Goal: Task Accomplishment & Management: Complete application form

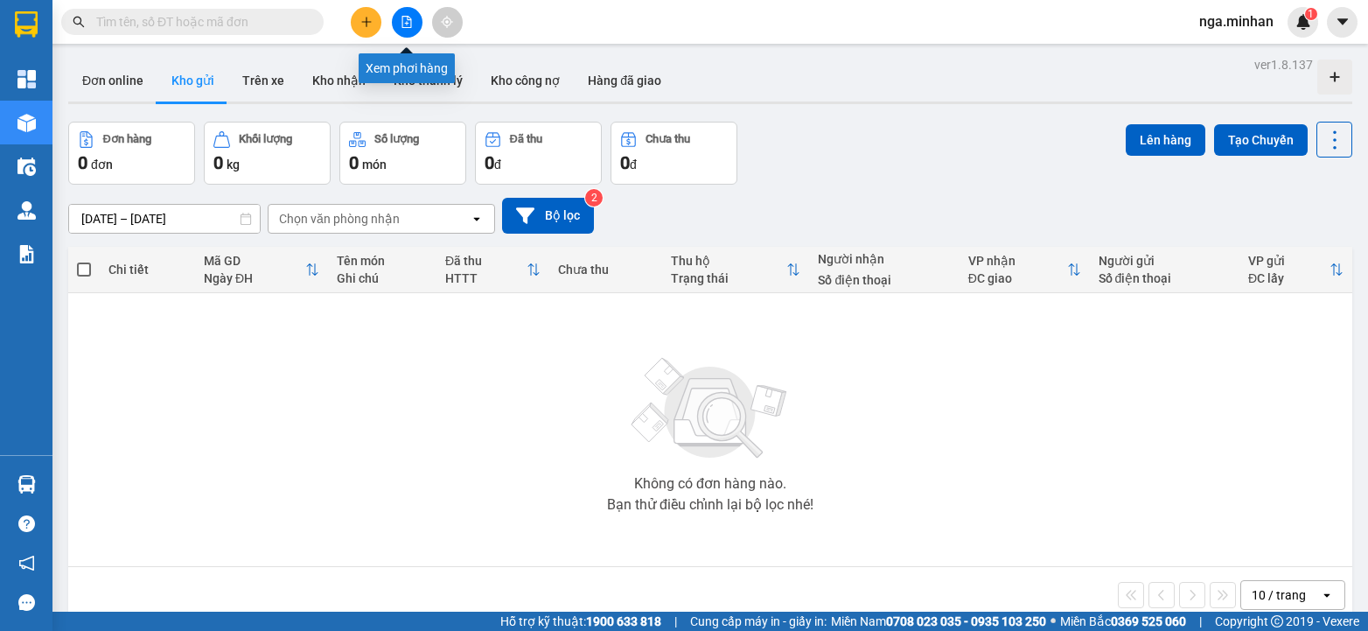
click at [413, 19] on button at bounding box center [407, 22] width 31 height 31
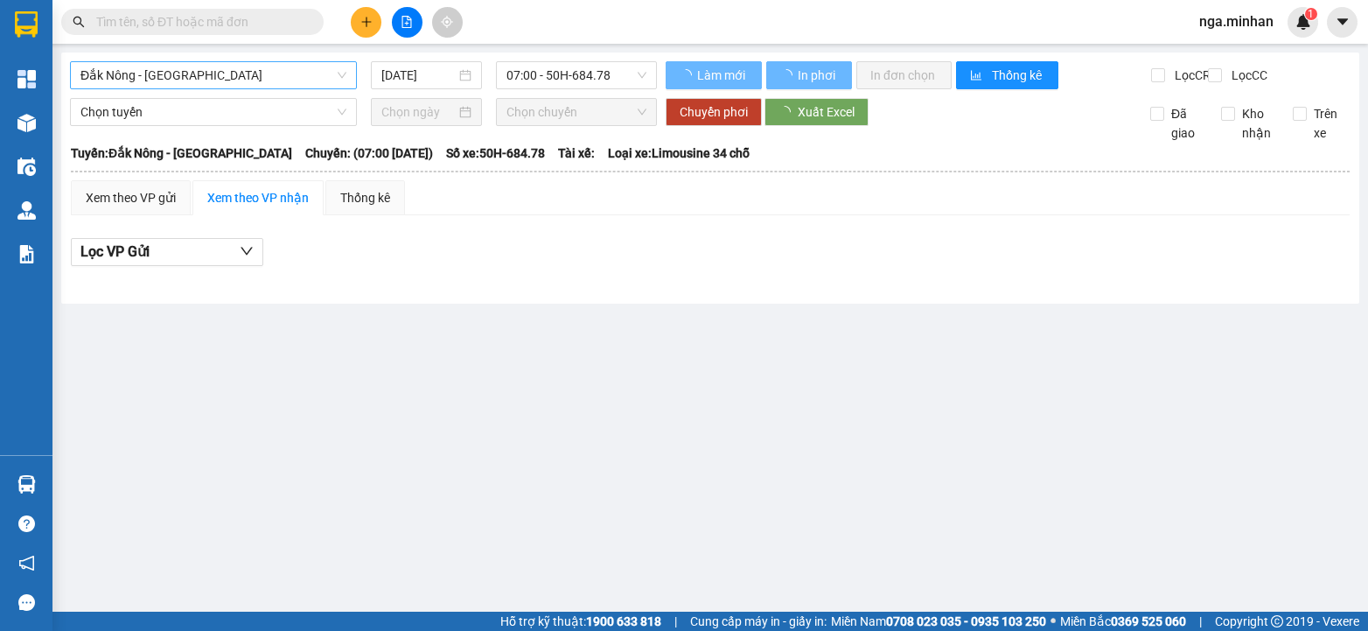
drag, startPoint x: 233, startPoint y: 80, endPoint x: 221, endPoint y: 80, distance: 11.4
click at [231, 80] on span "Đắk Nông - Sài Gòn" at bounding box center [213, 75] width 266 height 26
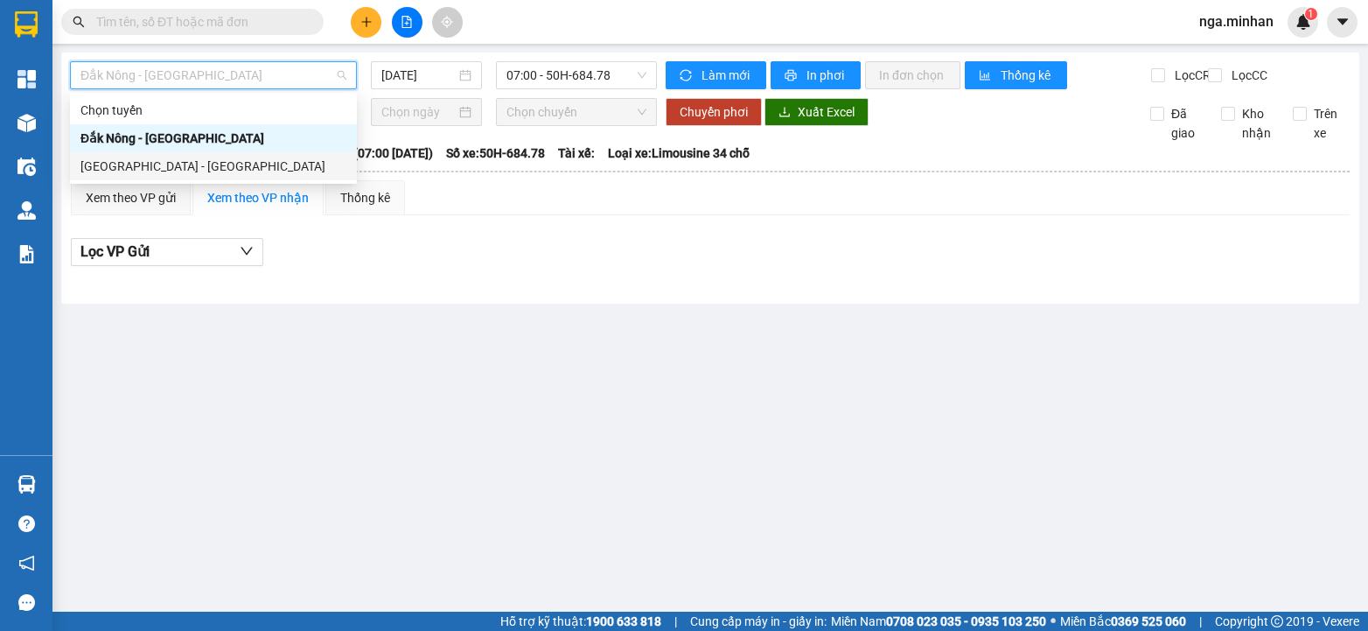
click at [161, 161] on div "Sài Gòn - Đắk Nông" at bounding box center [213, 166] width 266 height 19
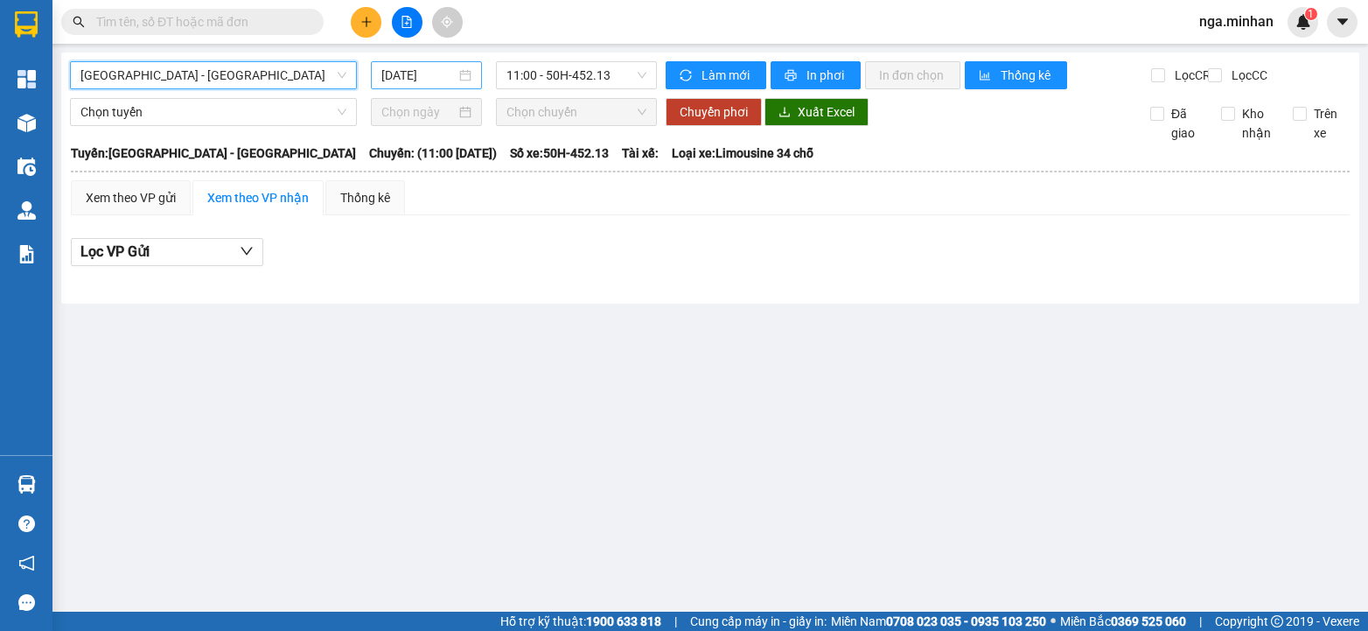
click at [402, 74] on input "12/08/2025" at bounding box center [418, 75] width 74 height 19
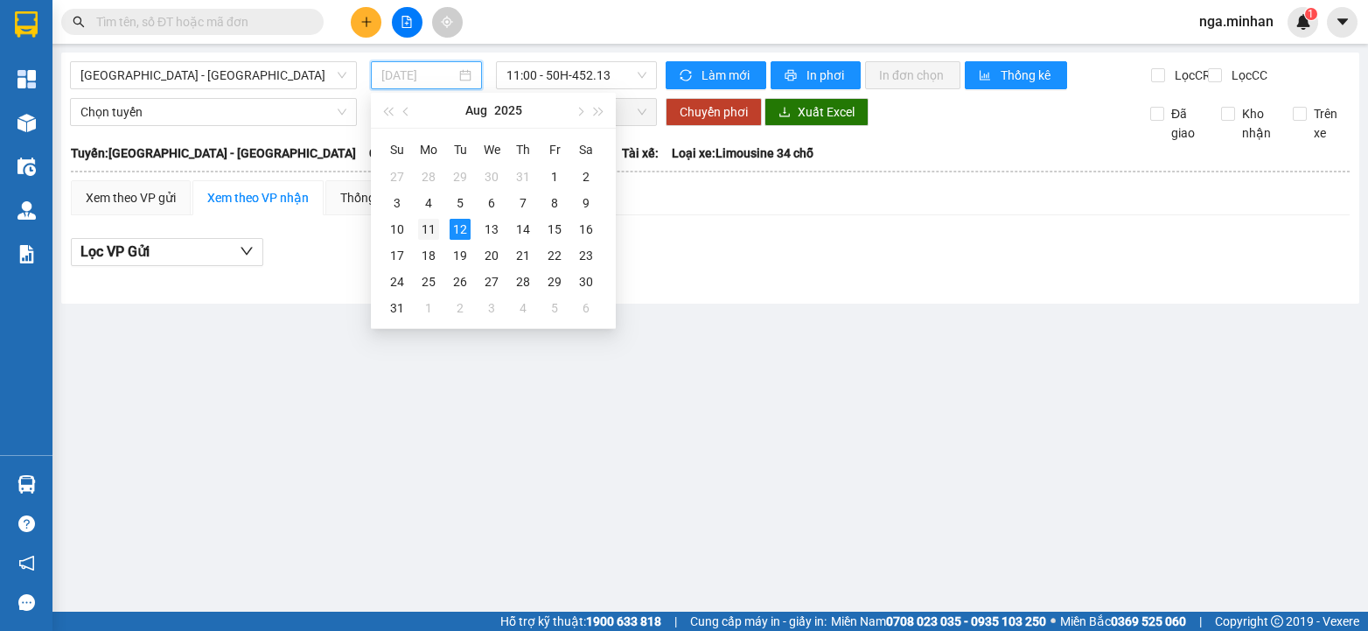
click at [429, 229] on div "11" at bounding box center [428, 229] width 21 height 21
type input "11/08/2025"
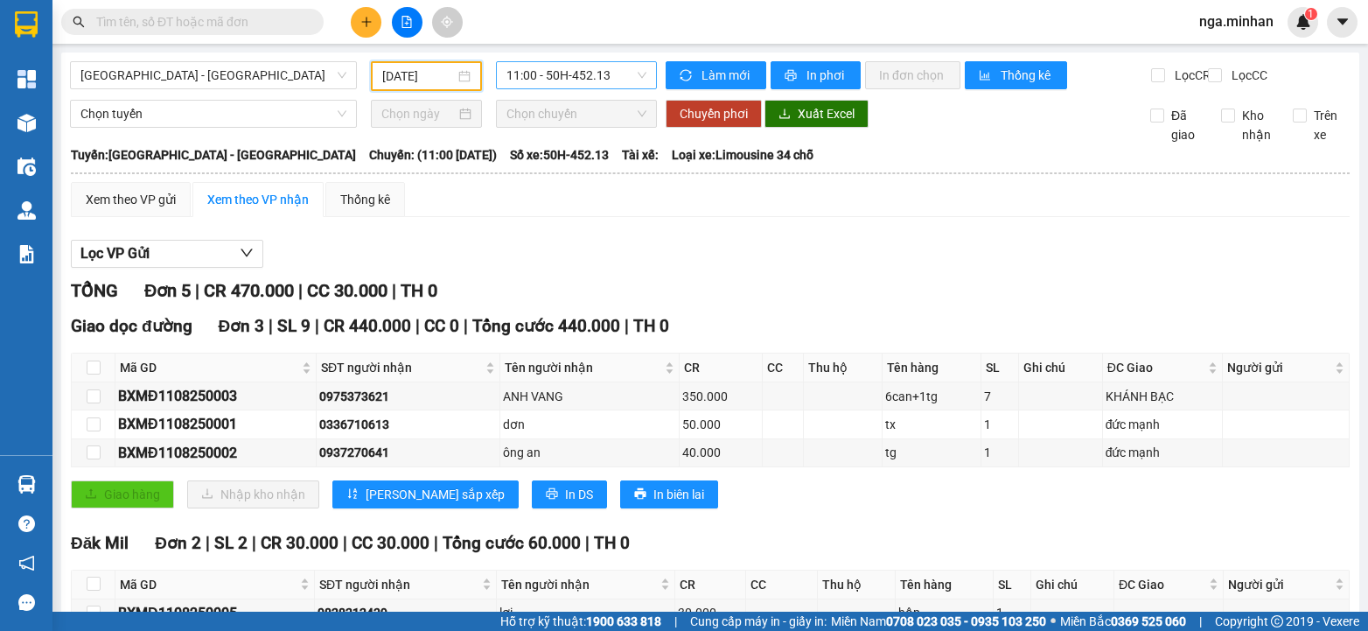
click at [568, 72] on span "11:00 - 50H-452.13" at bounding box center [577, 75] width 140 height 26
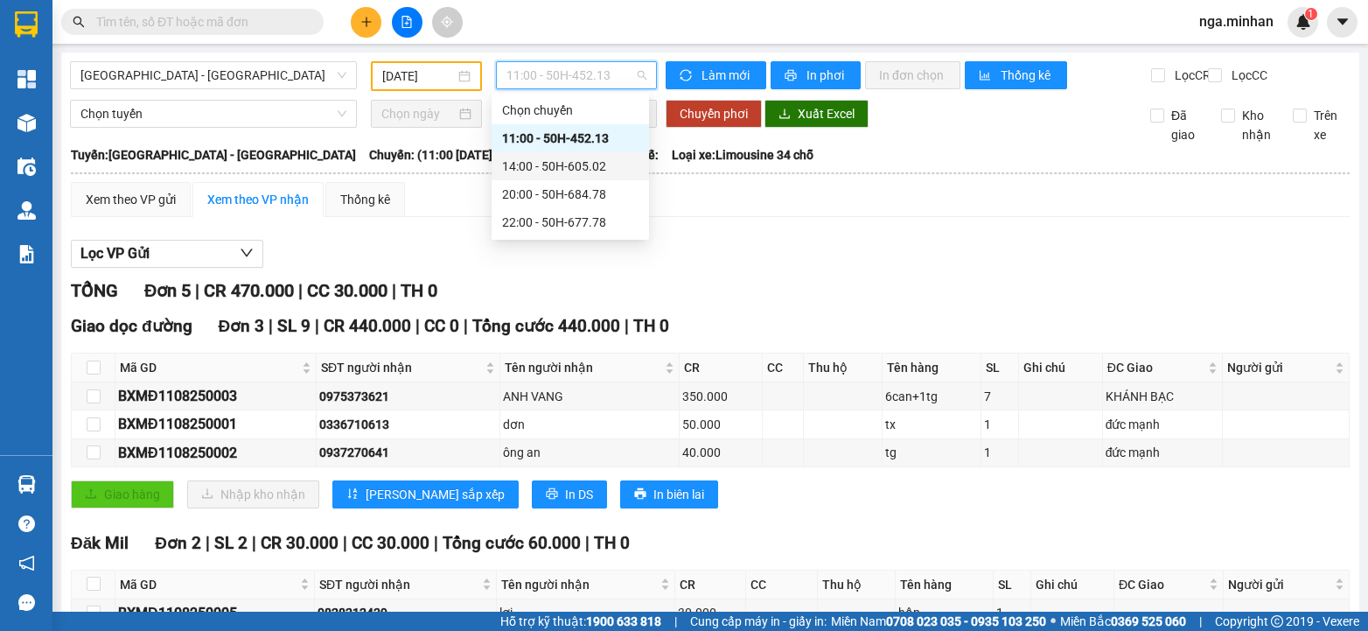
click at [566, 169] on div "14:00 - 50H-605.02" at bounding box center [570, 166] width 136 height 19
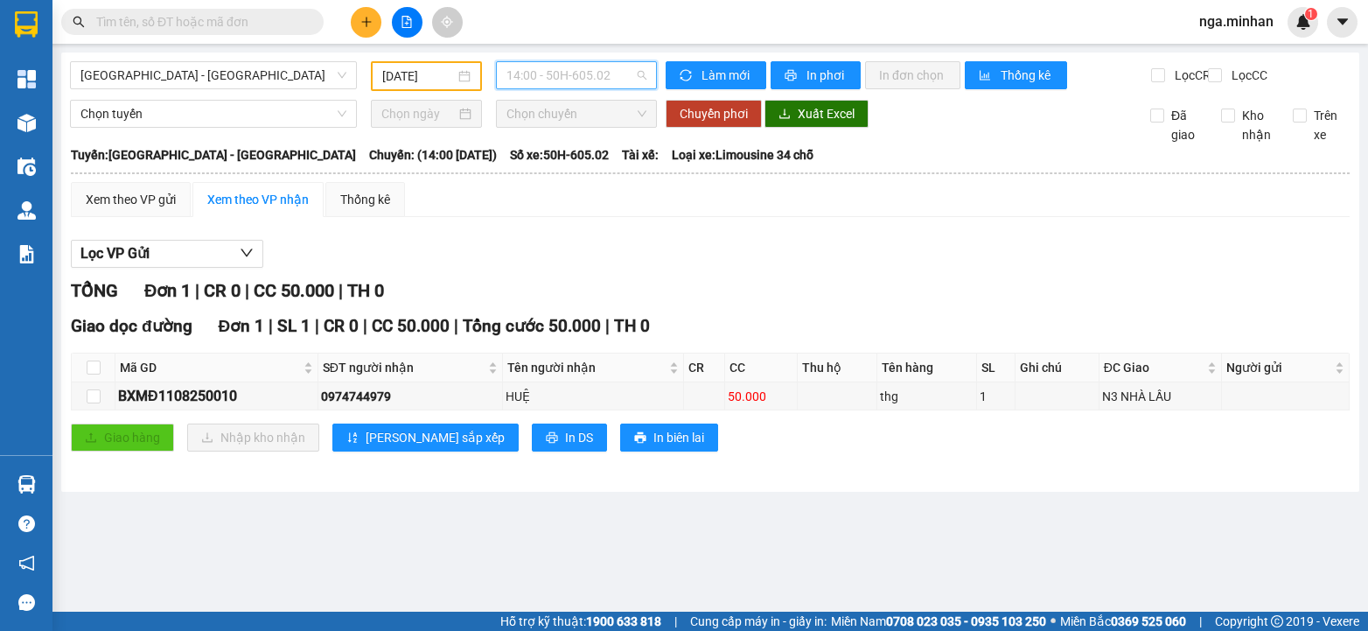
click at [600, 79] on span "14:00 - 50H-605.02" at bounding box center [577, 75] width 140 height 26
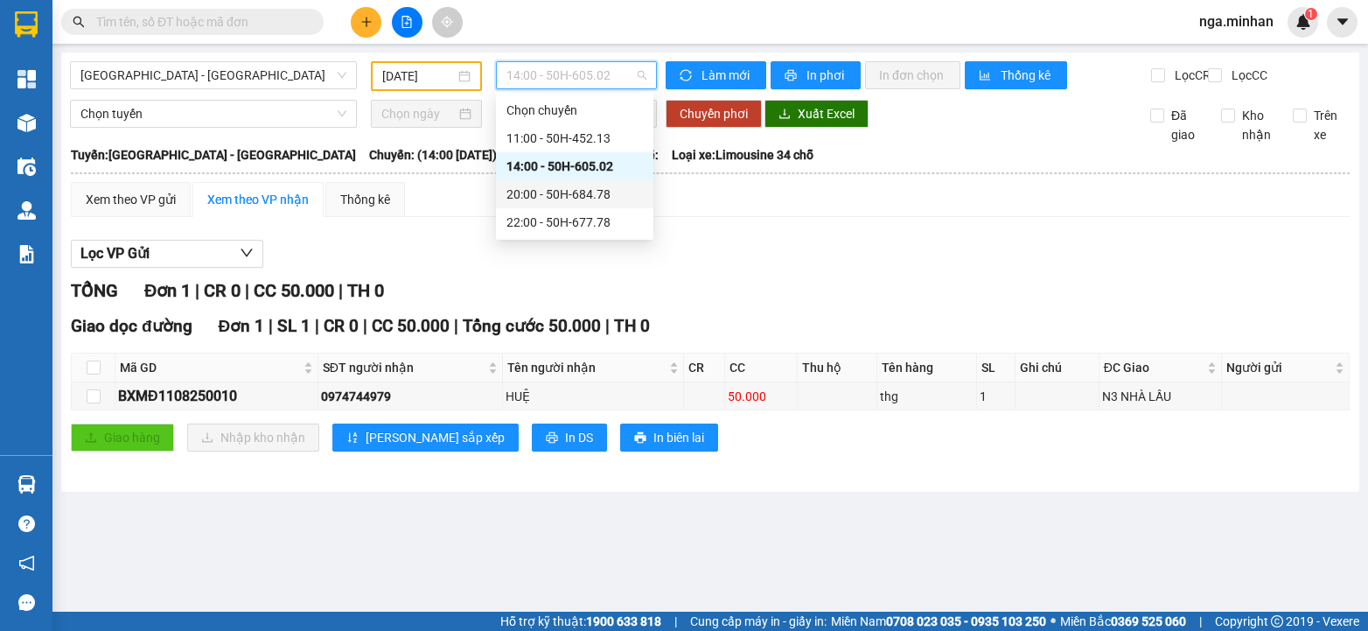
click at [594, 195] on div "20:00 - 50H-684.78" at bounding box center [575, 194] width 136 height 19
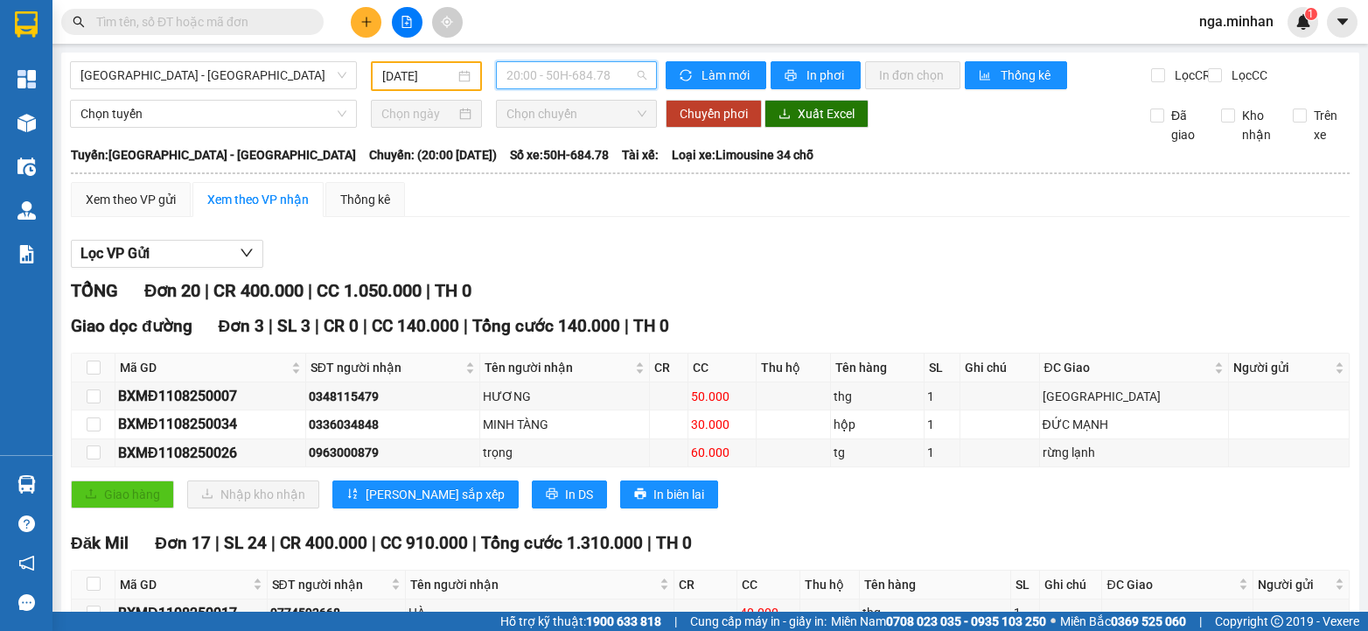
click at [571, 77] on span "20:00 - 50H-684.78" at bounding box center [577, 75] width 140 height 26
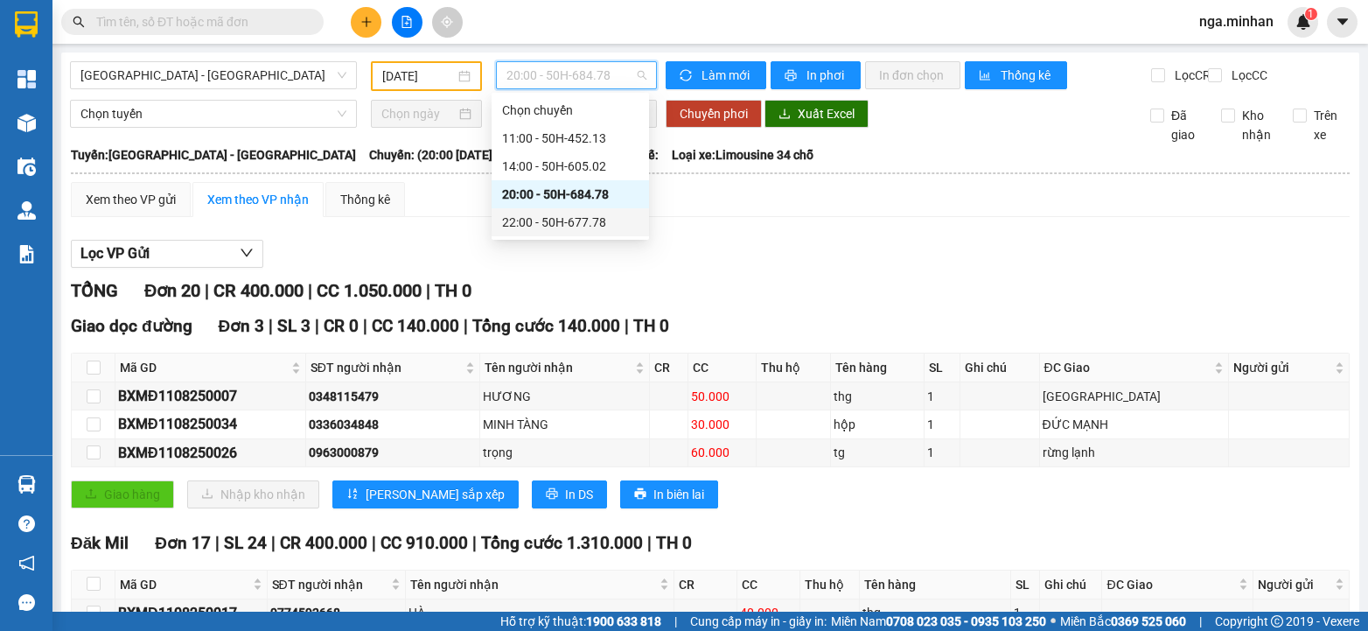
click at [584, 224] on div "22:00 - 50H-677.78" at bounding box center [570, 222] width 136 height 19
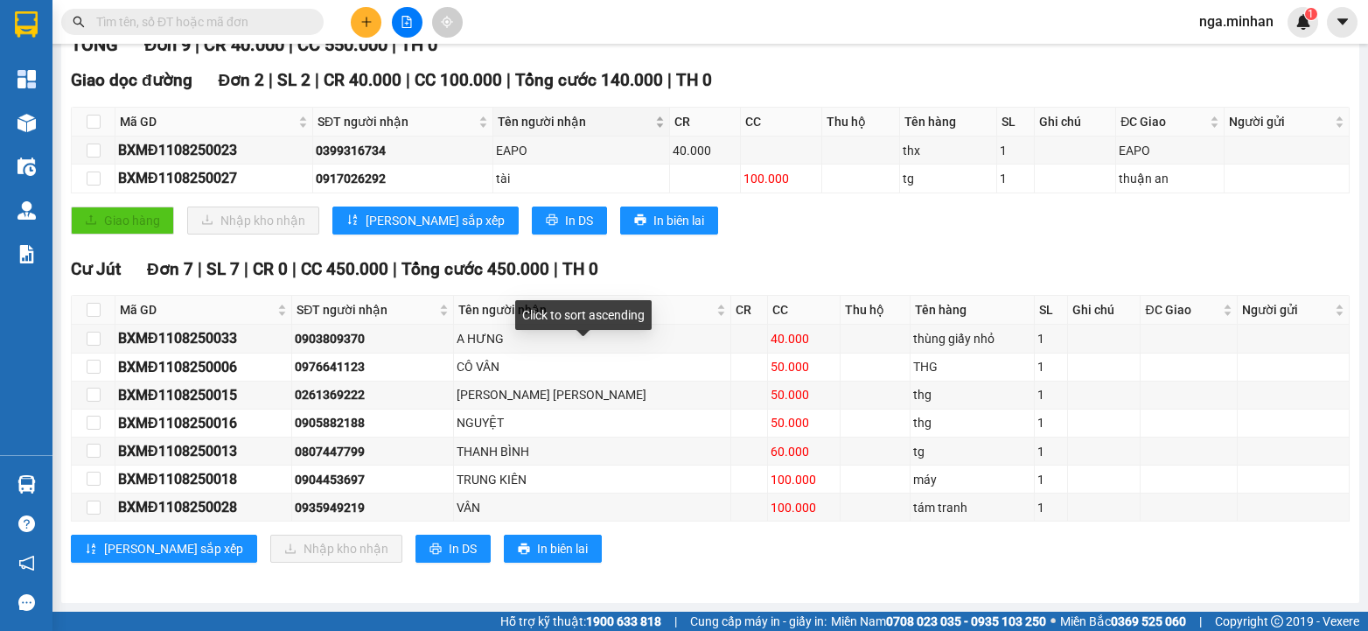
scroll to position [259, 0]
click at [89, 302] on label at bounding box center [94, 309] width 14 height 19
click at [89, 303] on input "checkbox" at bounding box center [94, 310] width 14 height 14
checkbox input "true"
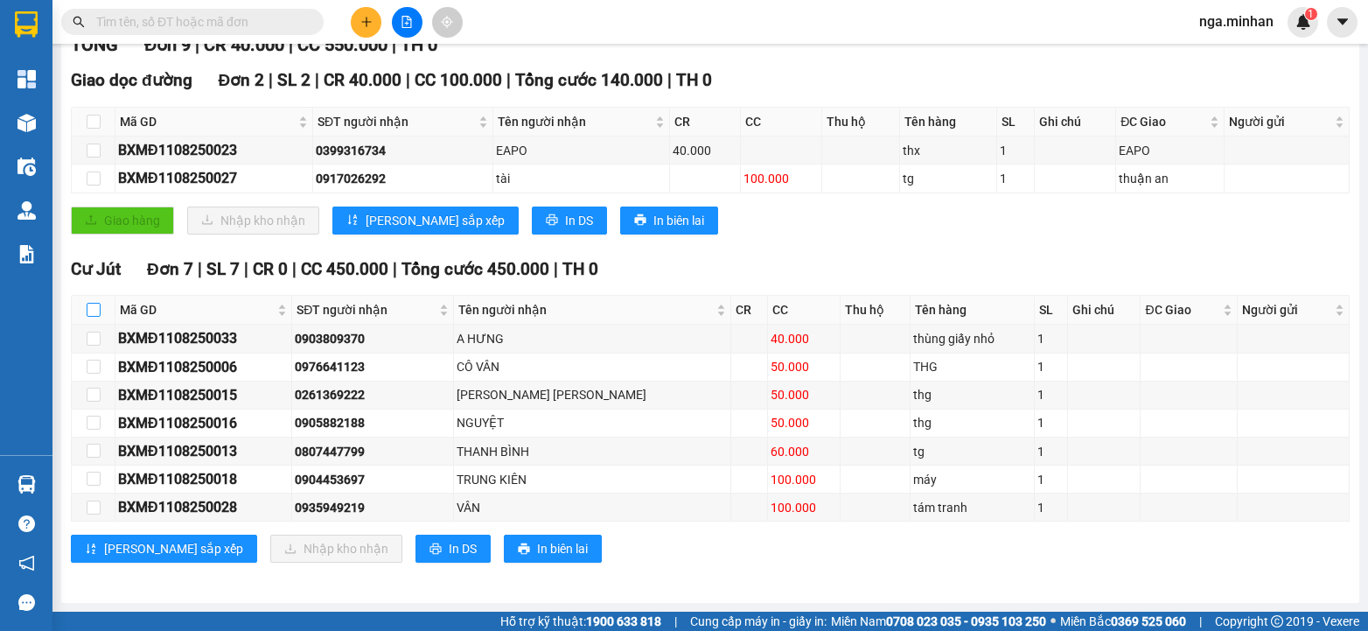
checkbox input "true"
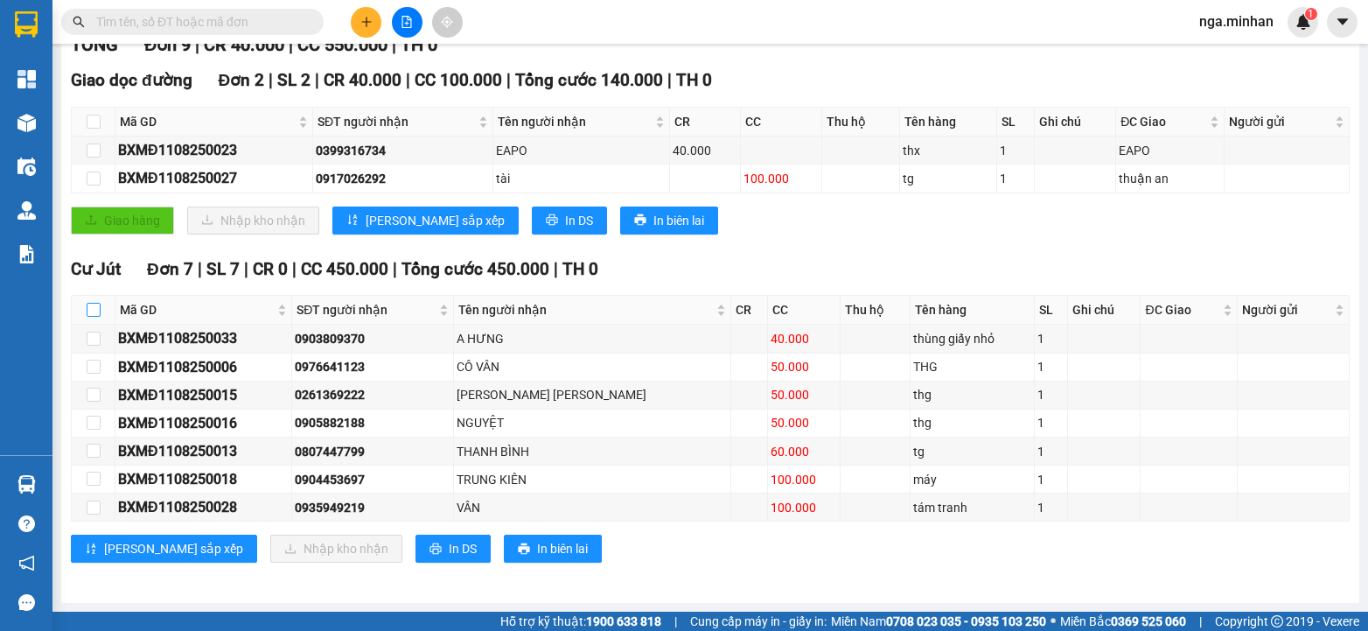
checkbox input "true"
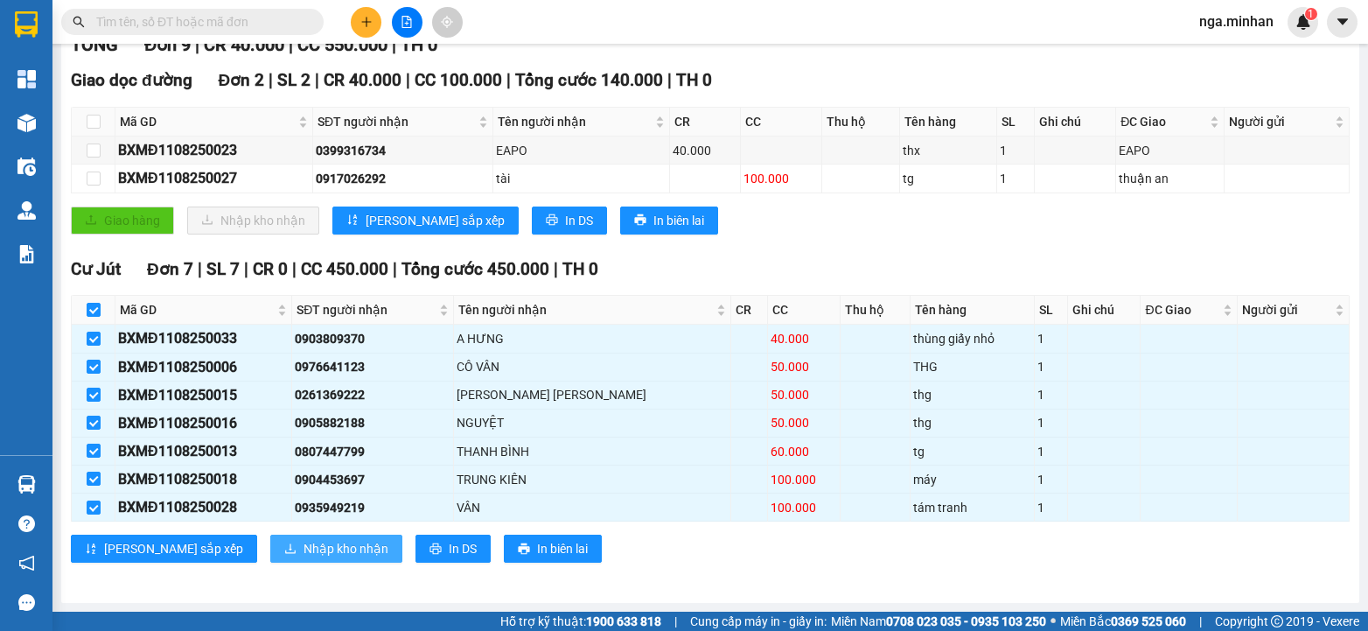
click at [304, 551] on span "Nhập kho nhận" at bounding box center [346, 548] width 85 height 19
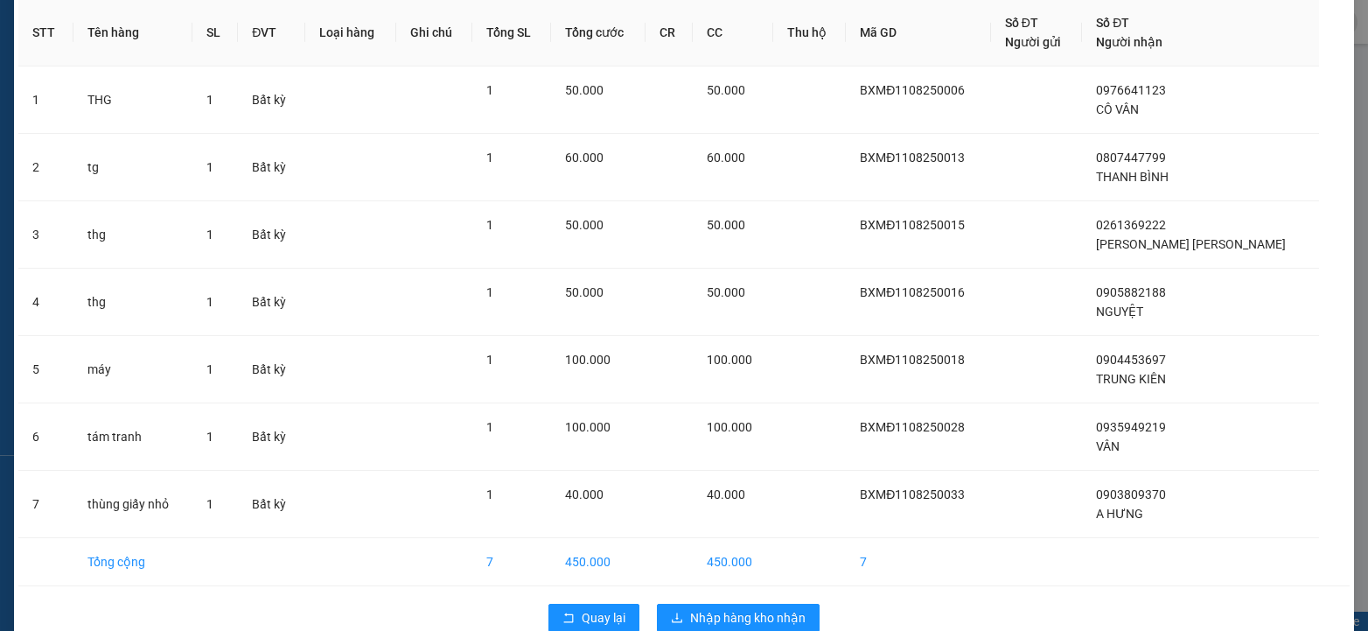
scroll to position [115, 0]
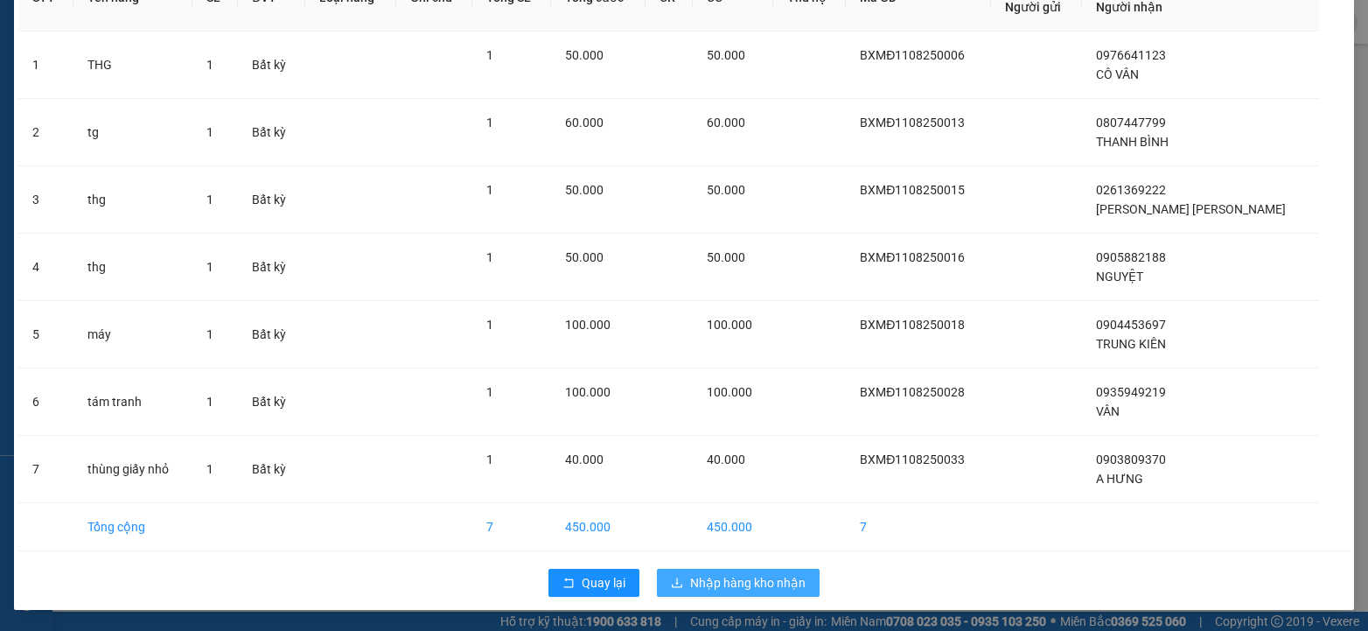
click at [702, 576] on span "Nhập hàng kho nhận" at bounding box center [747, 582] width 115 height 19
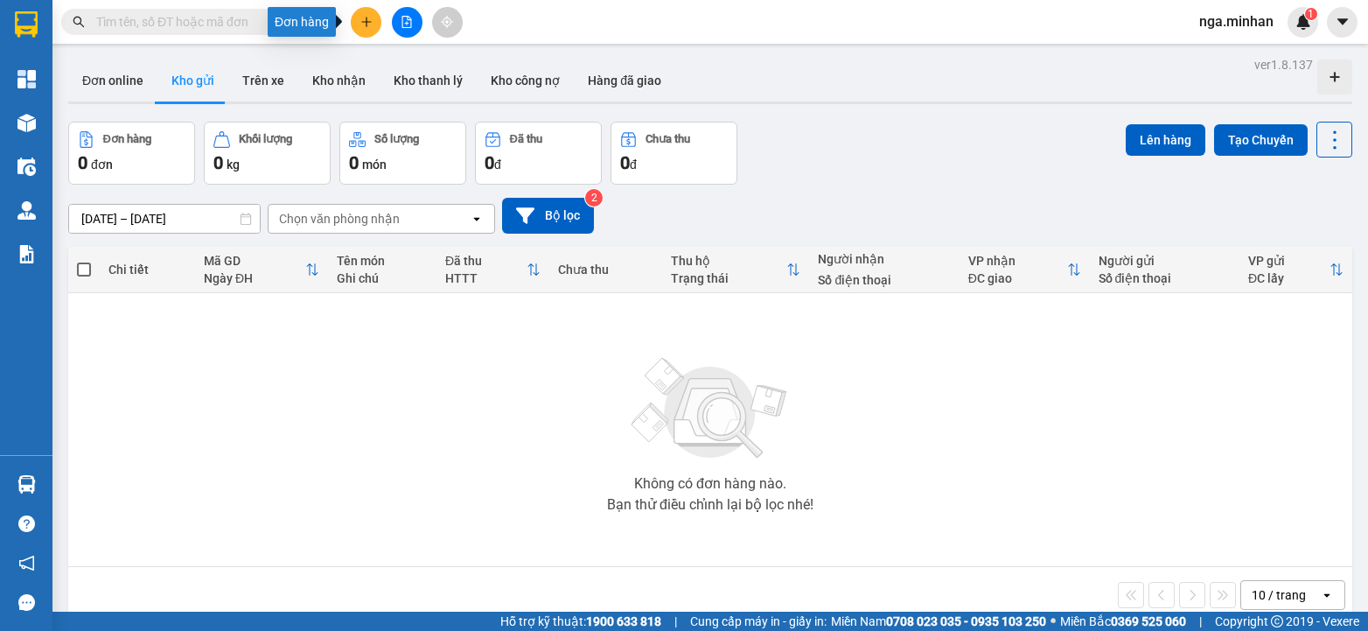
click at [362, 27] on icon "plus" at bounding box center [366, 22] width 12 height 12
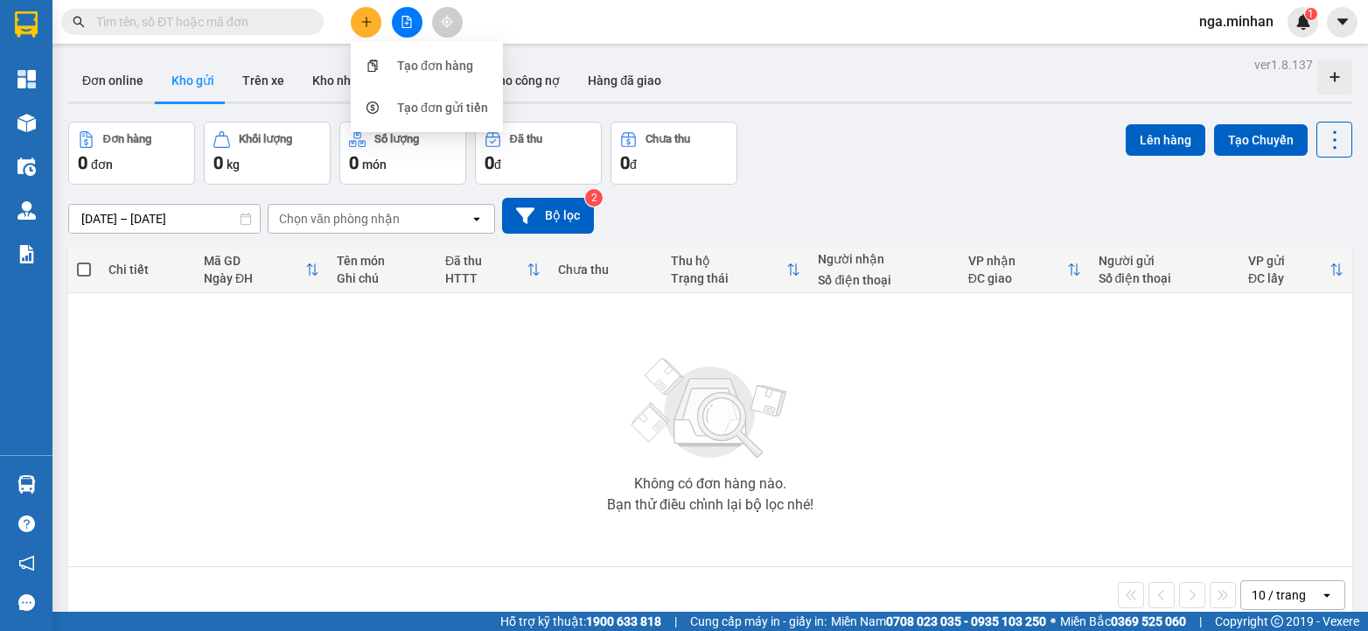
click at [858, 137] on div "Đơn hàng 0 đơn Khối lượng 0 kg Số lượng 0 món Đã thu 0 đ Chưa thu 0 đ Lên hàng …" at bounding box center [710, 153] width 1284 height 63
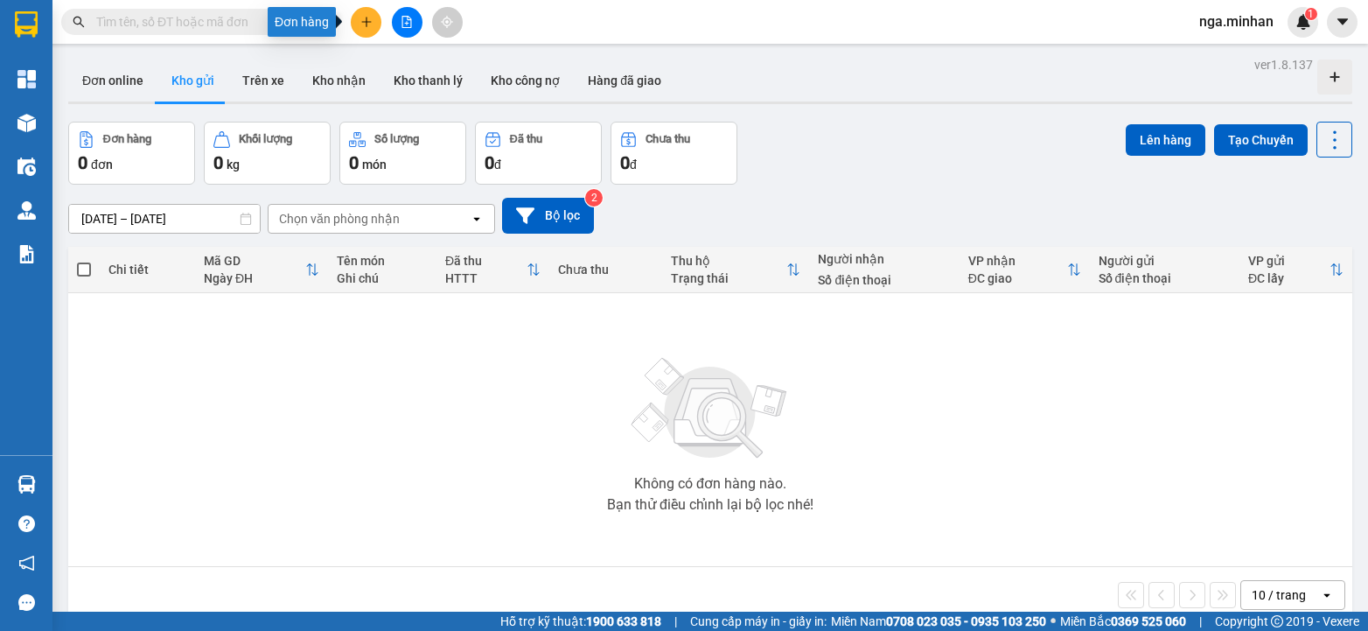
click at [370, 24] on icon "plus" at bounding box center [366, 22] width 12 height 12
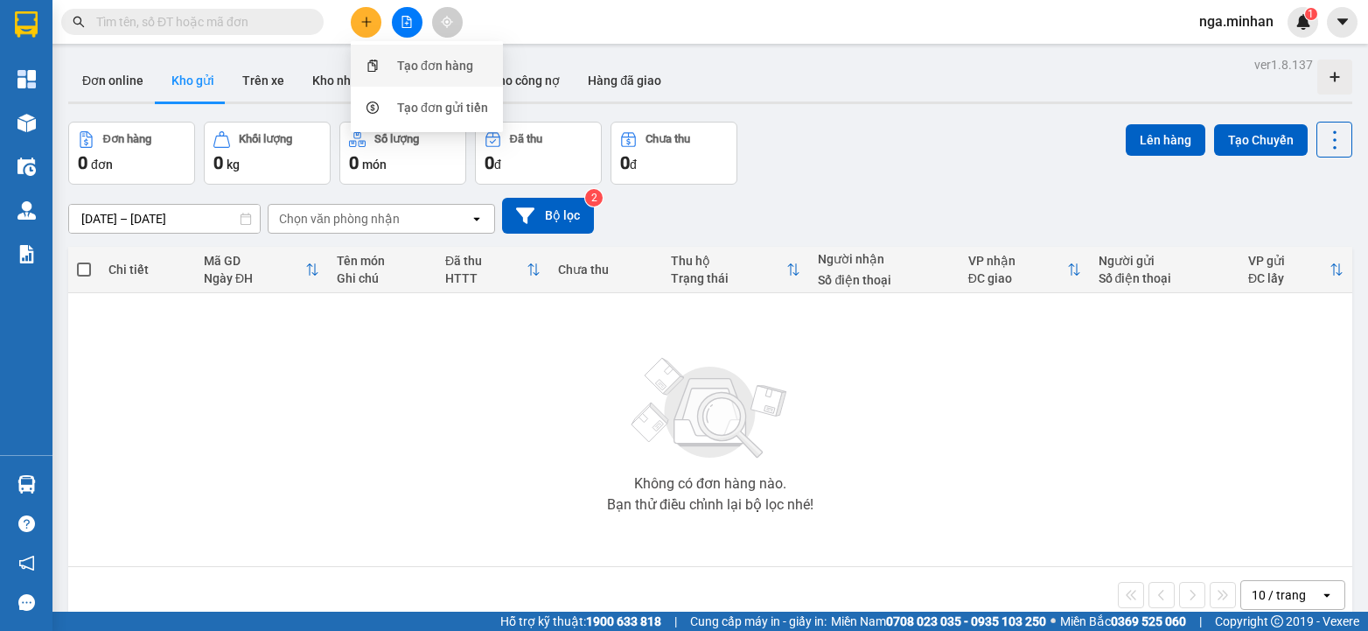
click at [399, 69] on div "Tạo đơn hàng" at bounding box center [435, 65] width 76 height 19
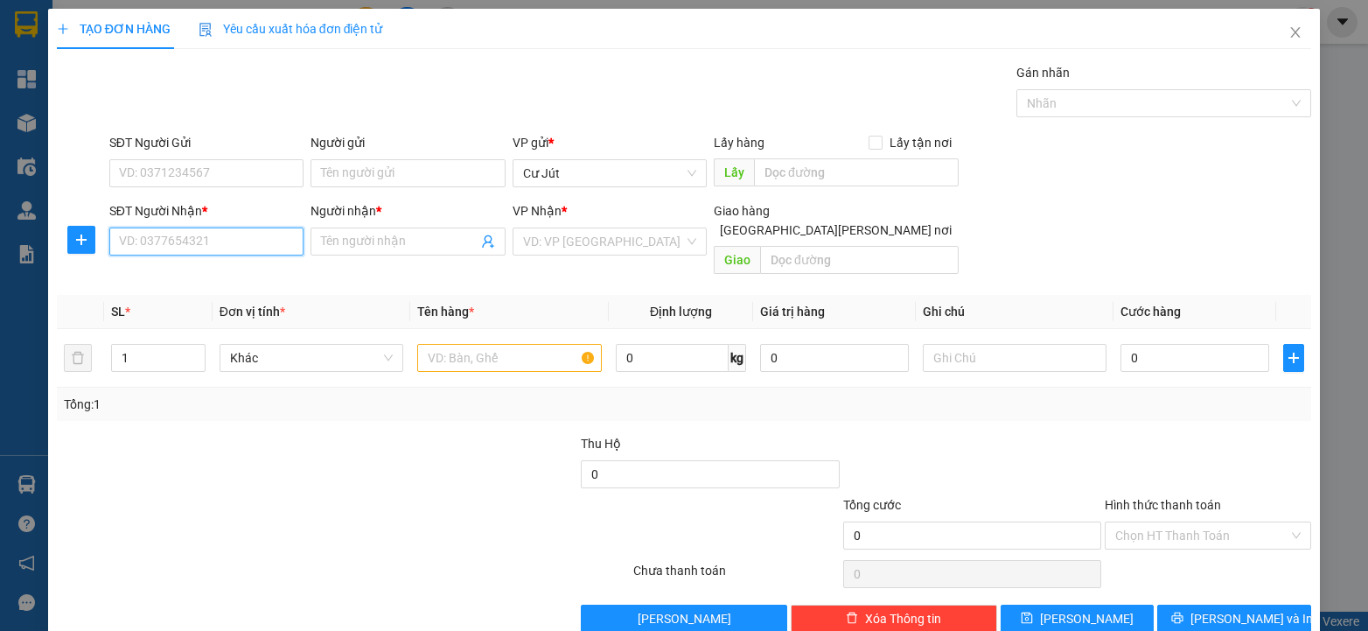
click at [216, 238] on input "SĐT Người Nhận *" at bounding box center [206, 241] width 194 height 28
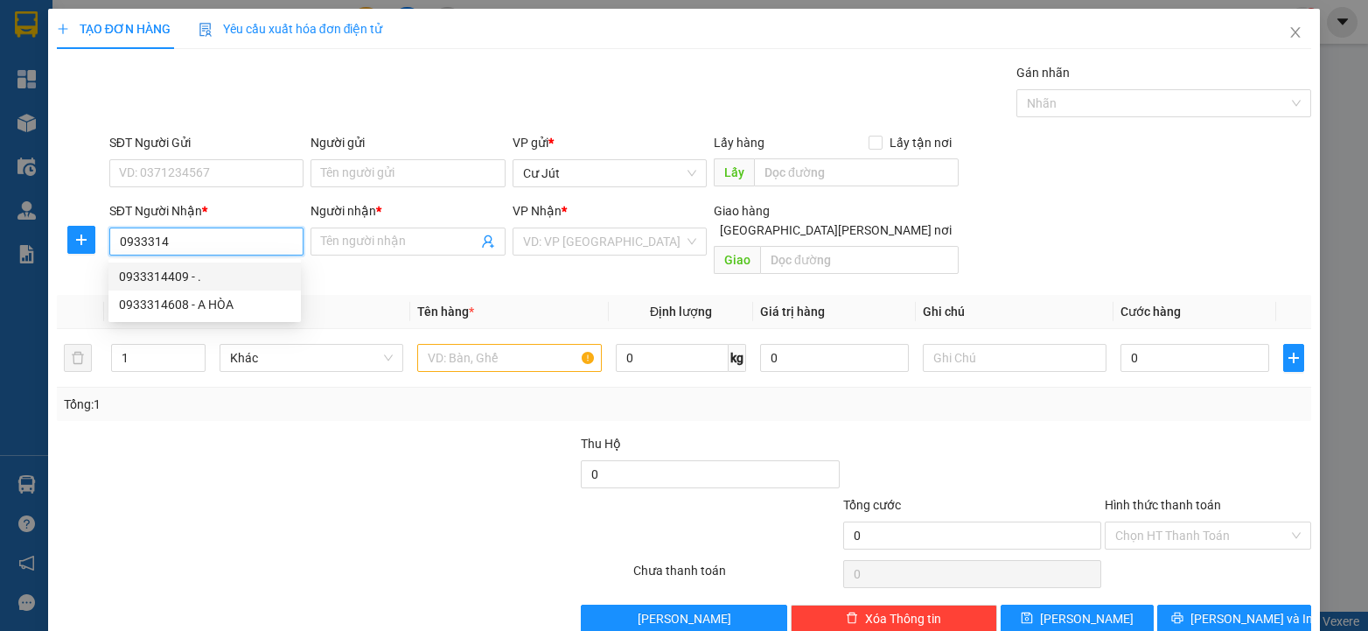
click at [206, 267] on div "0933314409 - ." at bounding box center [204, 276] width 171 height 19
type input "0933314409"
type input "."
type input "AEON"
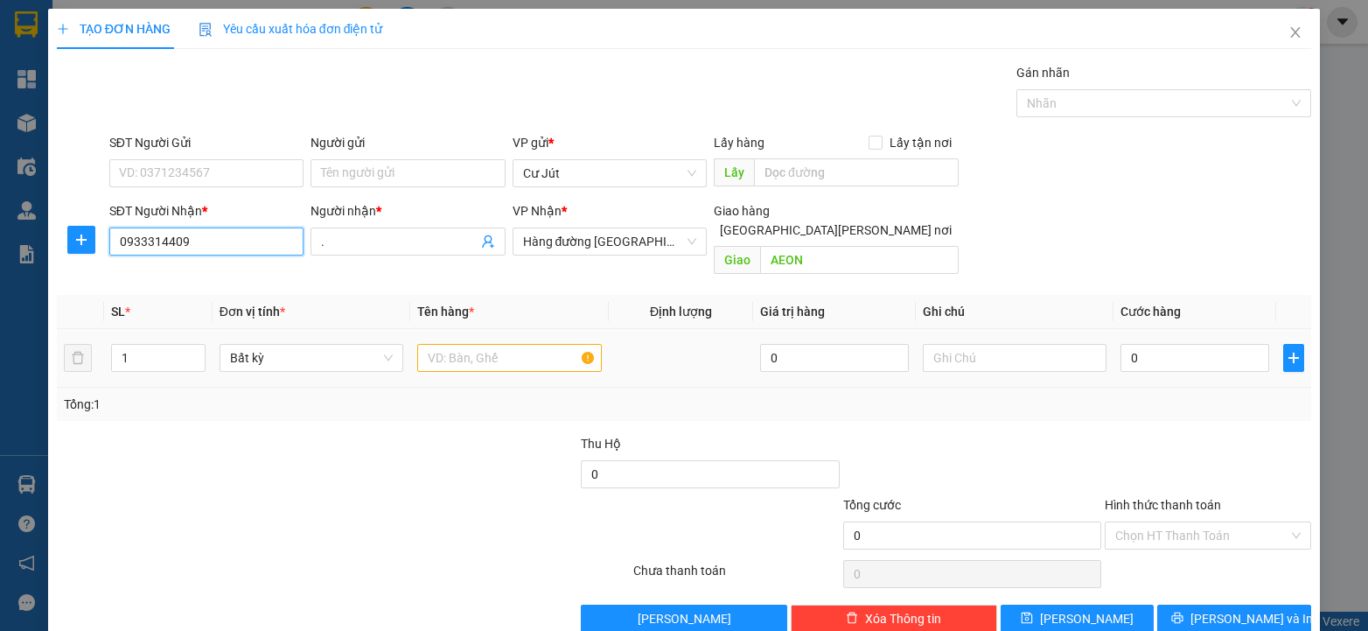
type input "0933314409"
click at [479, 344] on input "text" at bounding box center [509, 358] width 185 height 28
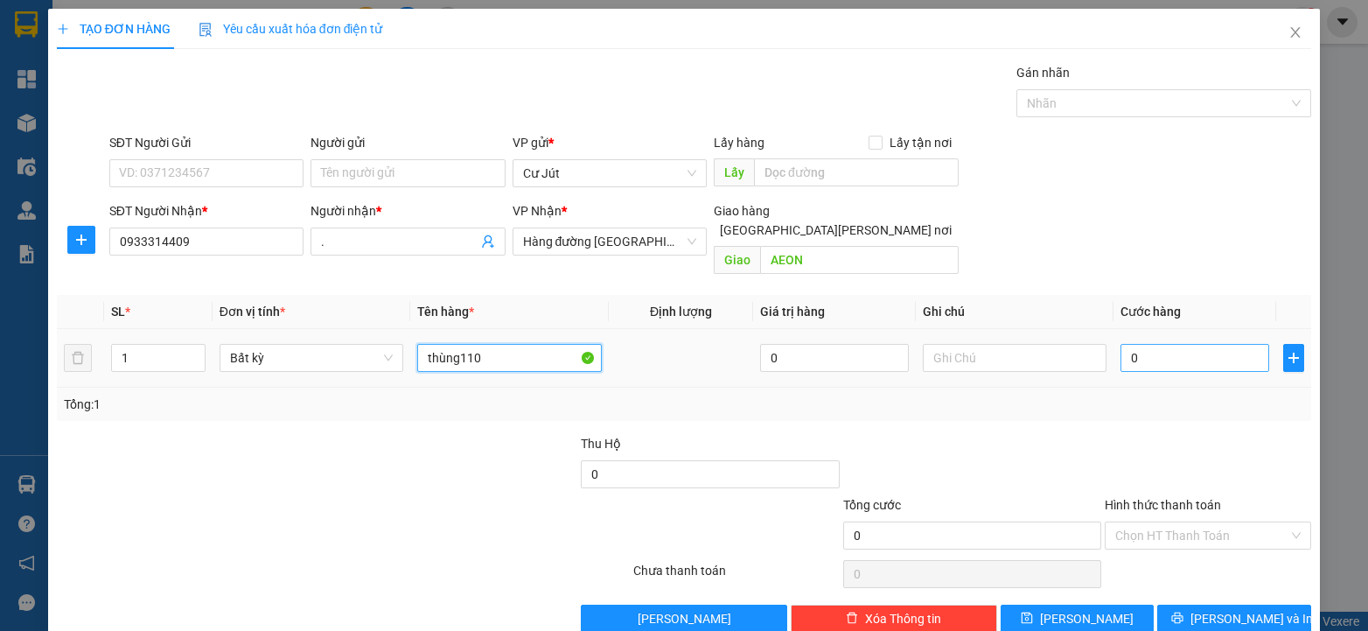
type input "thùng110"
click at [1150, 350] on input "0" at bounding box center [1195, 358] width 149 height 28
type input "1"
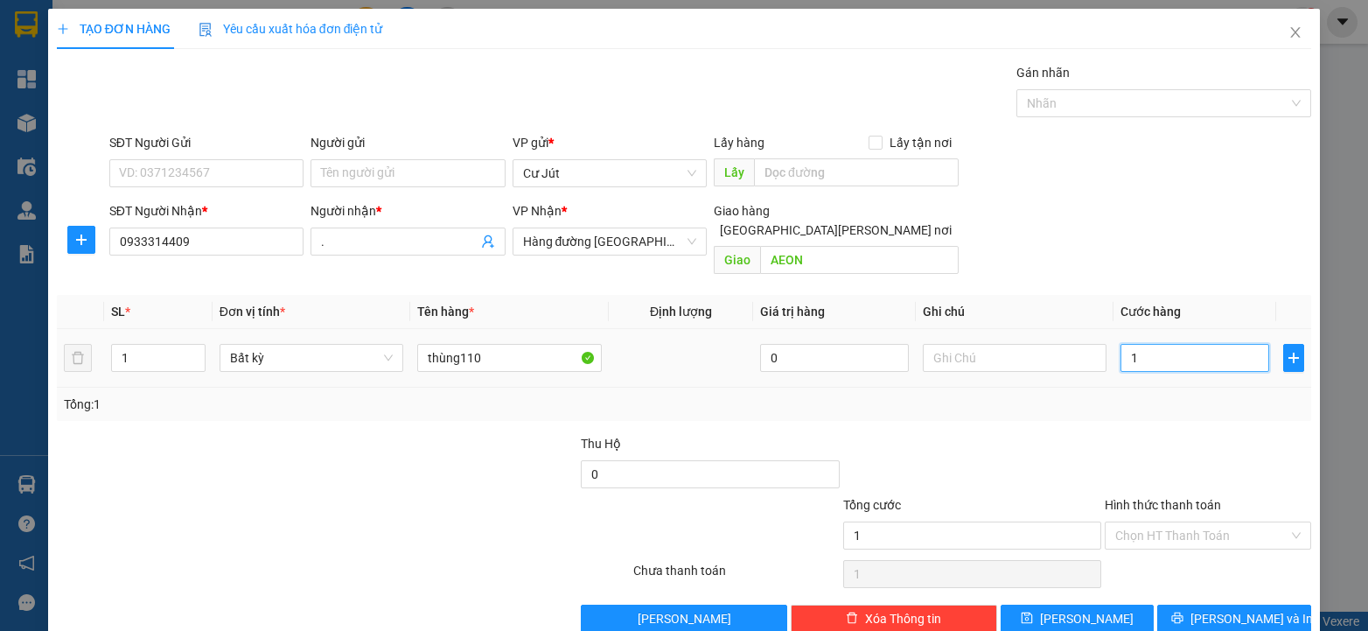
type input "11"
type input "110"
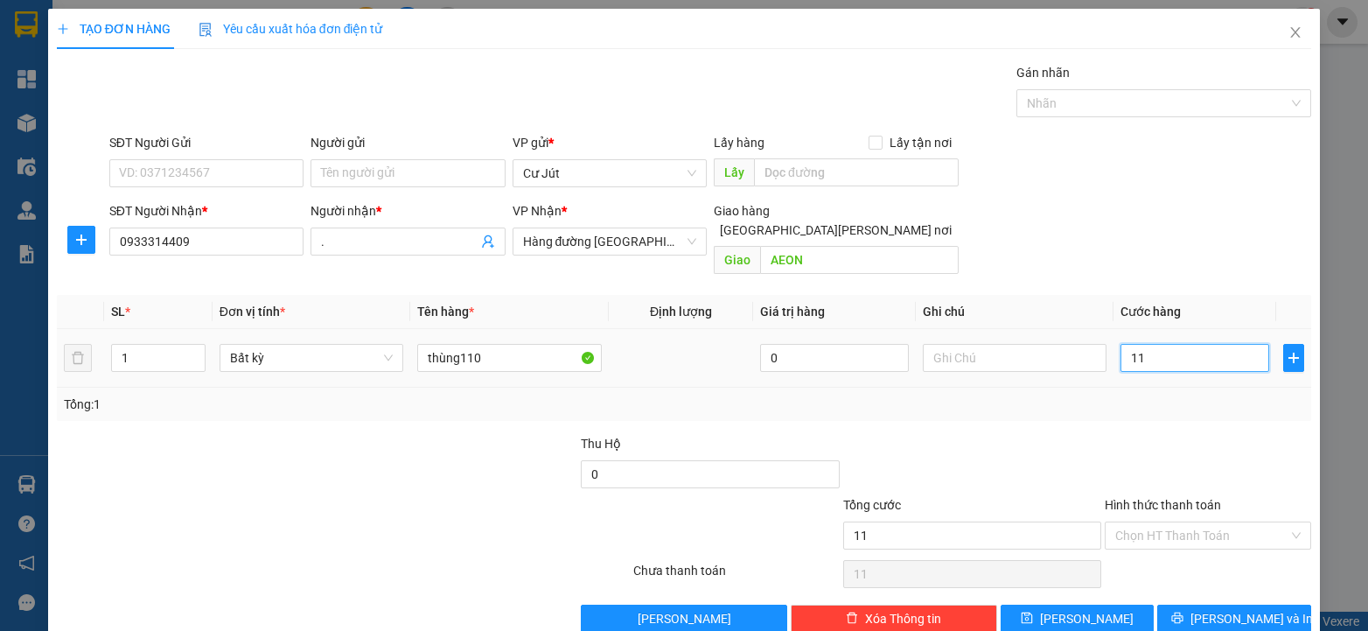
type input "110"
type input "110.000"
click at [1184, 612] on icon "printer" at bounding box center [1177, 618] width 12 height 12
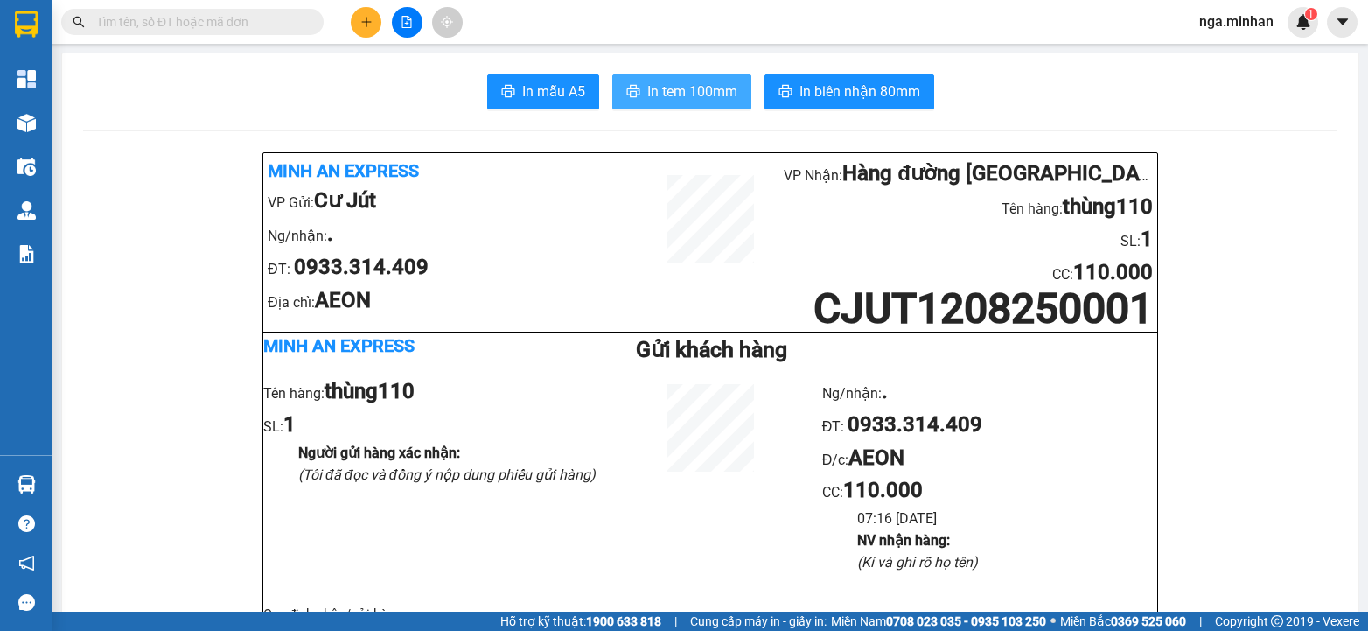
click at [679, 87] on span "In tem 100mm" at bounding box center [692, 91] width 90 height 22
click at [399, 23] on button at bounding box center [407, 22] width 31 height 31
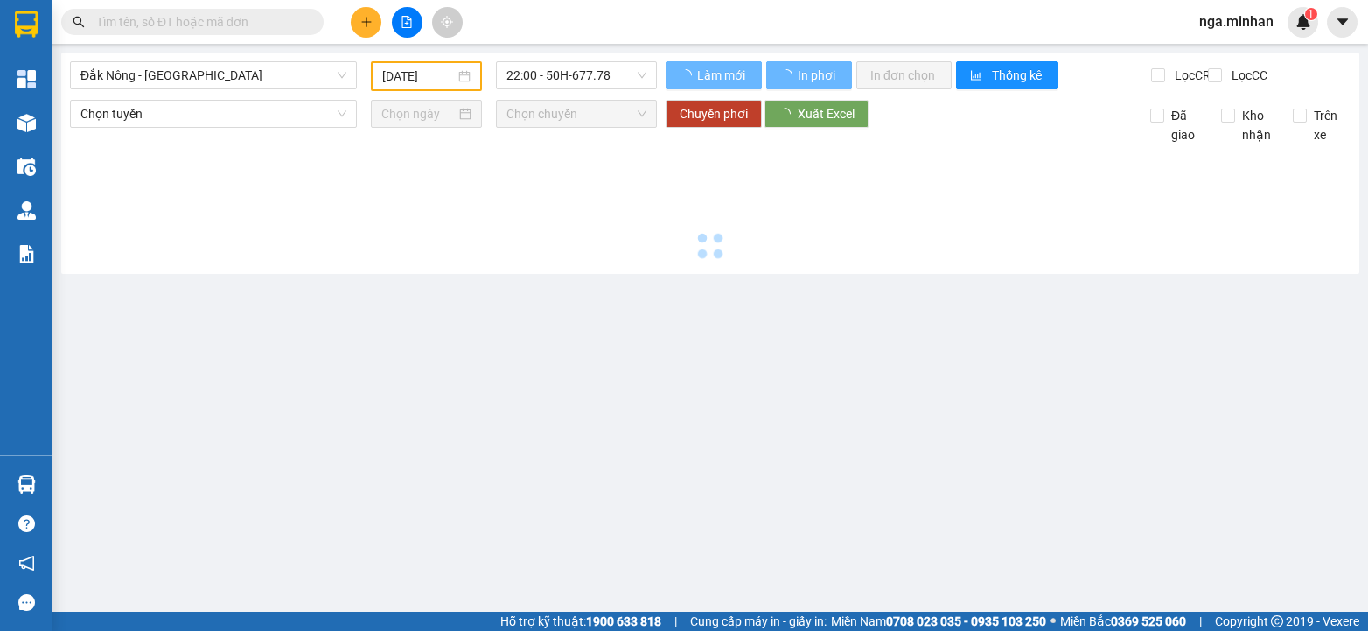
type input "12/08/2025"
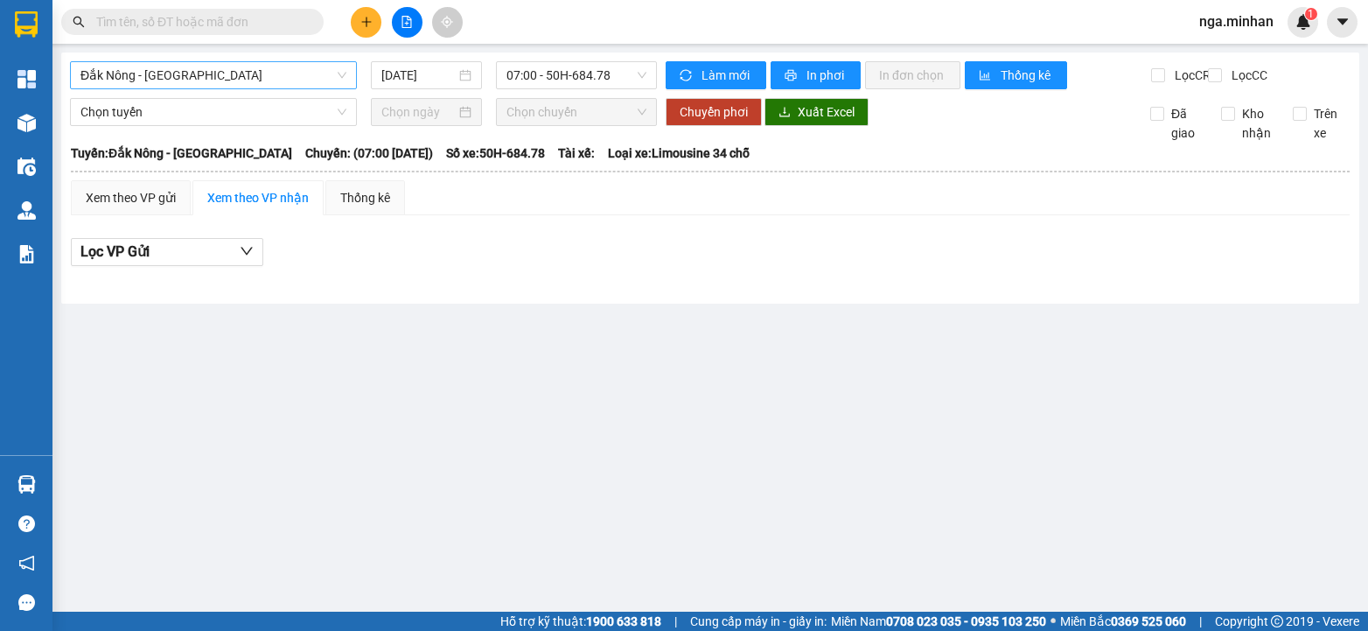
click at [224, 83] on span "Đắk Nông - Sài Gòn" at bounding box center [213, 75] width 266 height 26
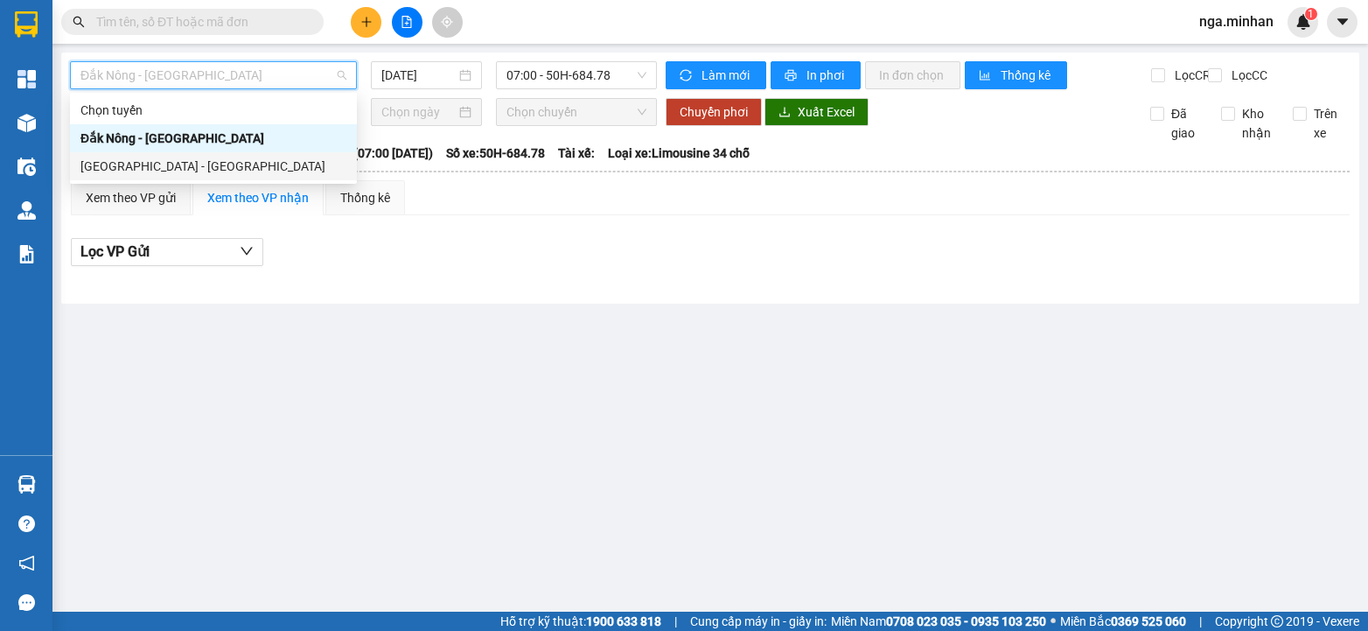
click at [152, 165] on div "Sài Gòn - Đắk Nông" at bounding box center [213, 166] width 266 height 19
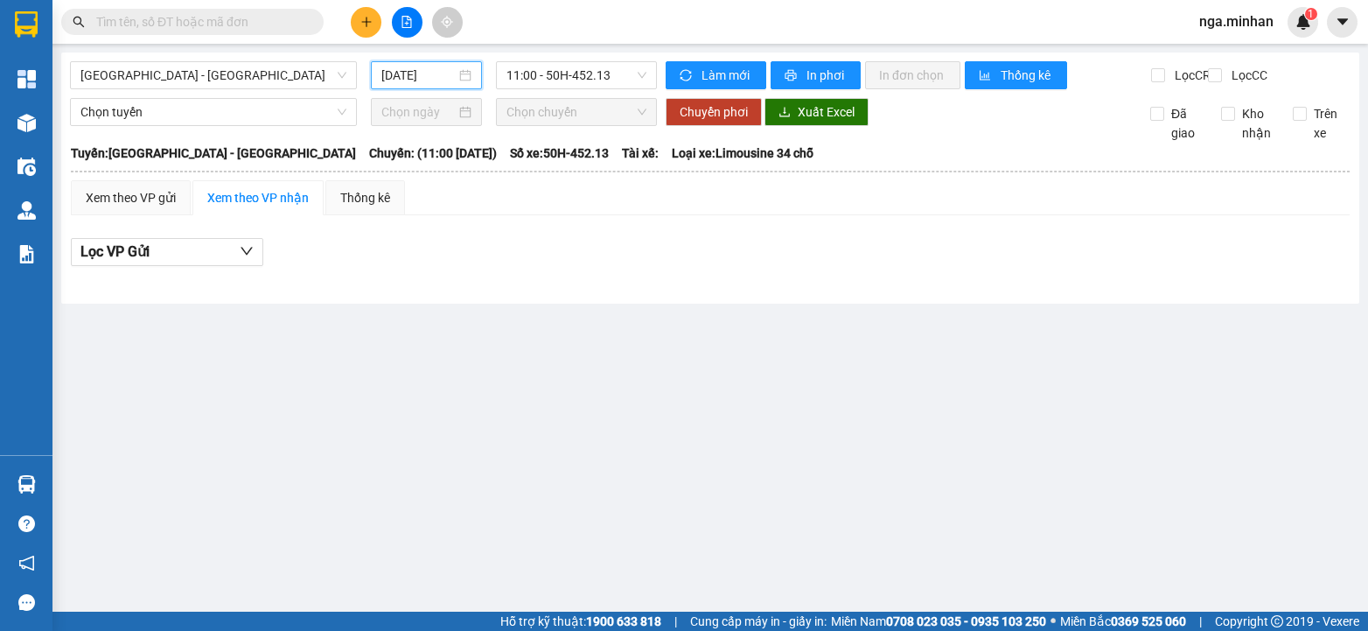
click at [393, 80] on input "12/08/2025" at bounding box center [418, 75] width 74 height 19
click at [213, 80] on span "Sài Gòn - Đắk Nông" at bounding box center [213, 75] width 266 height 26
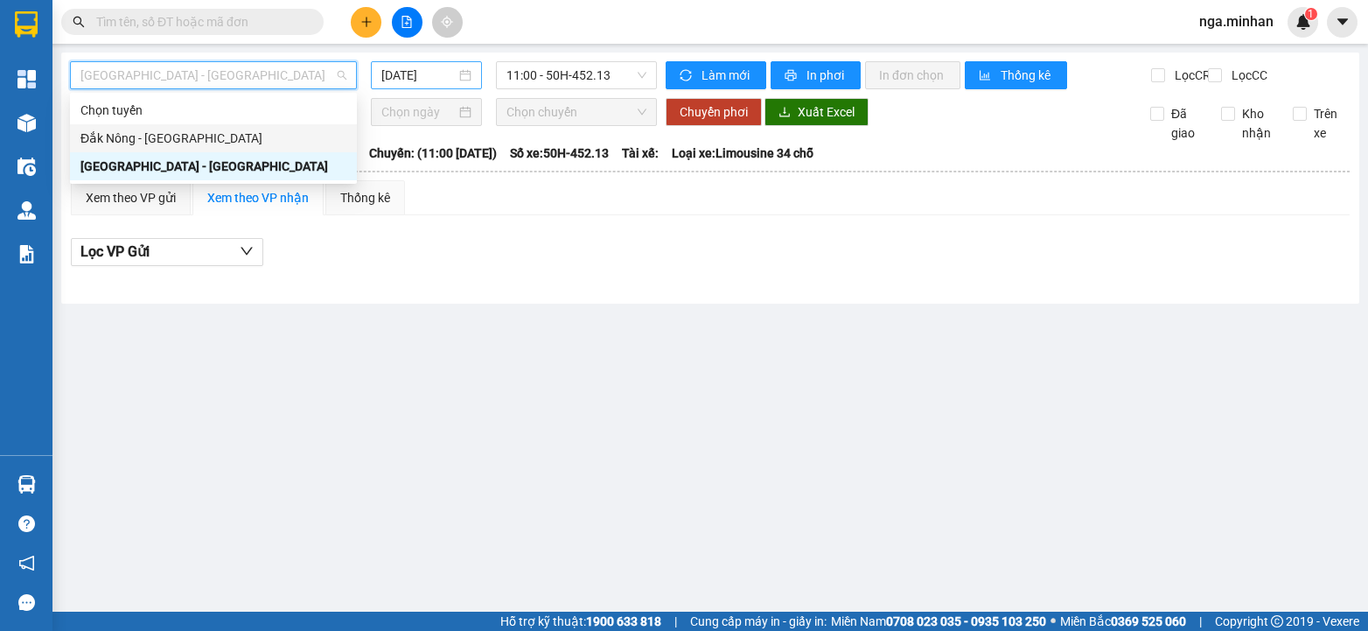
click at [395, 72] on input "12/08/2025" at bounding box center [418, 75] width 74 height 19
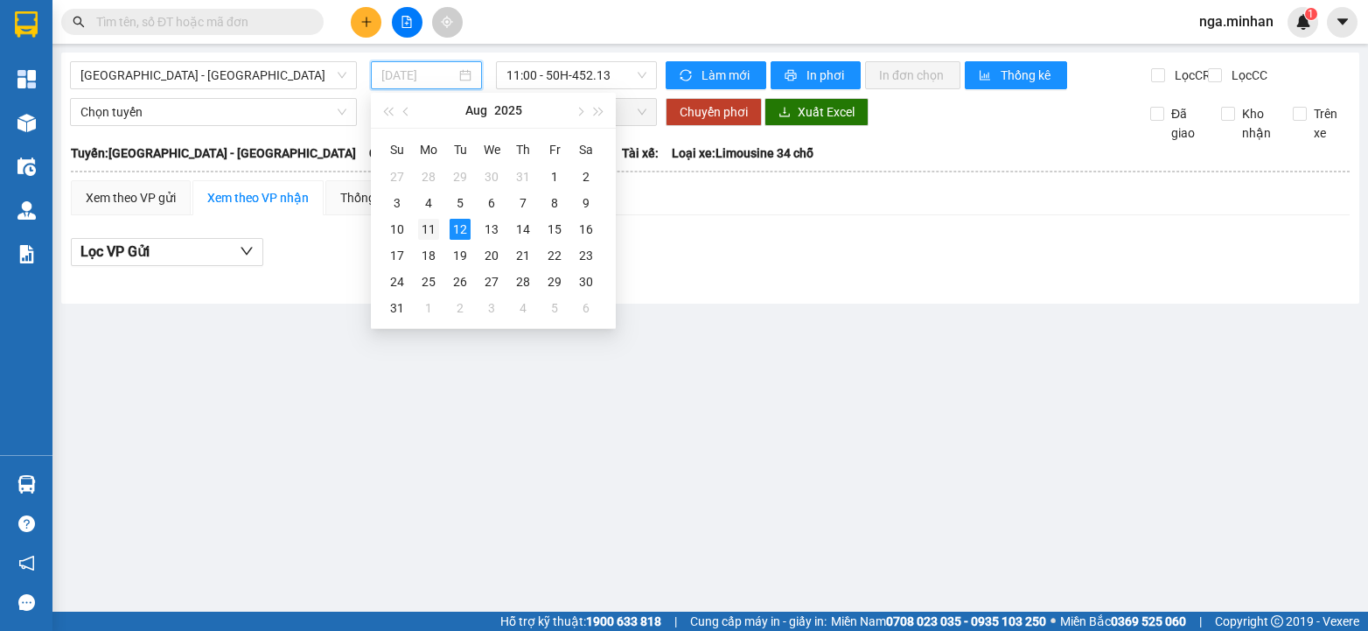
click at [428, 227] on div "11" at bounding box center [428, 229] width 21 height 21
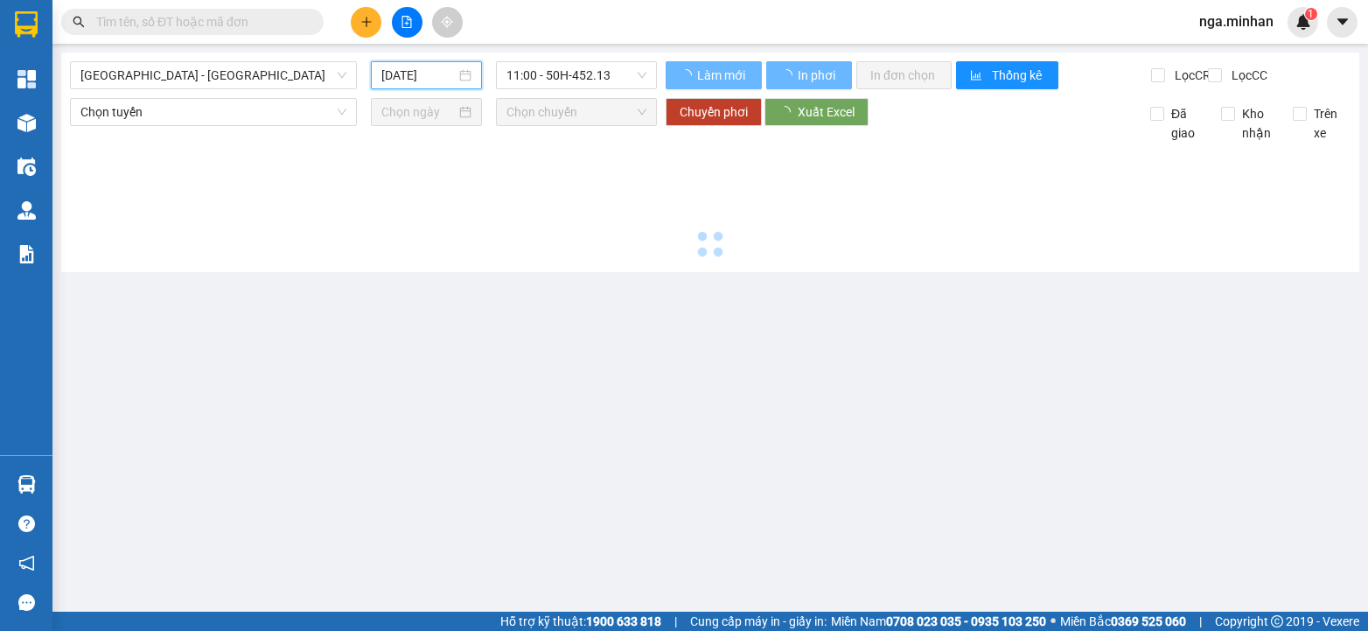
type input "11/08/2025"
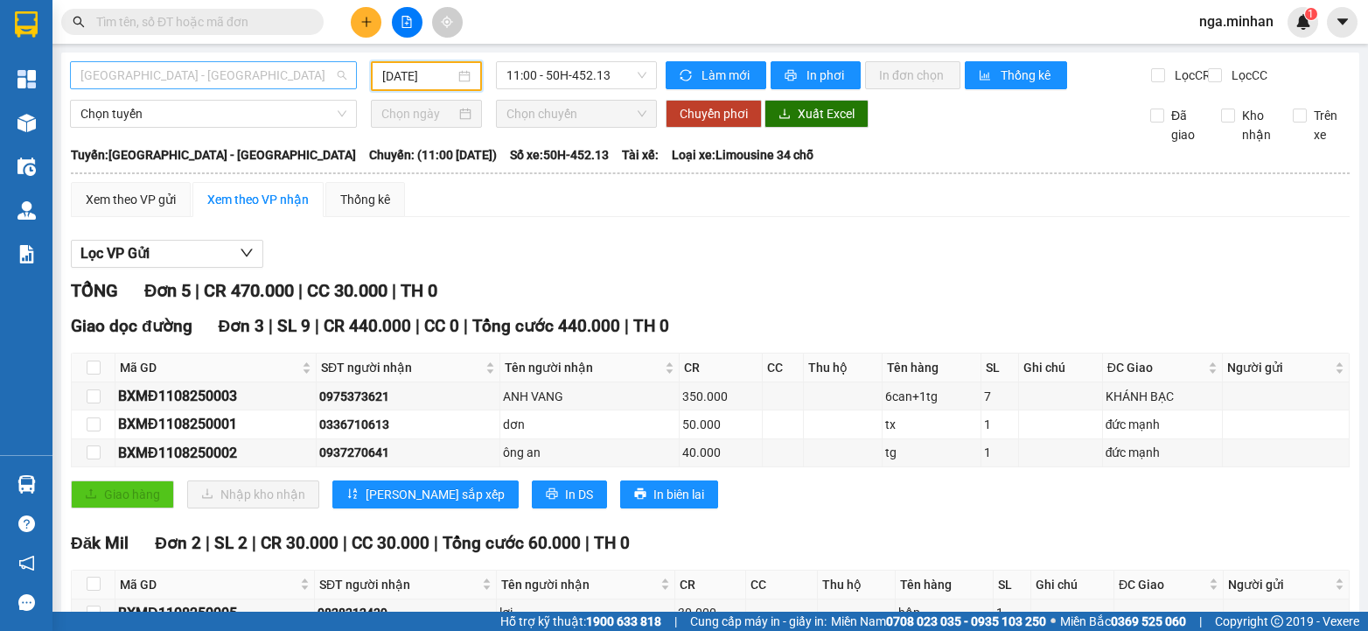
drag, startPoint x: 284, startPoint y: 73, endPoint x: 274, endPoint y: 75, distance: 10.8
click at [279, 73] on span "Sài Gòn - Đắk Nông" at bounding box center [213, 75] width 266 height 26
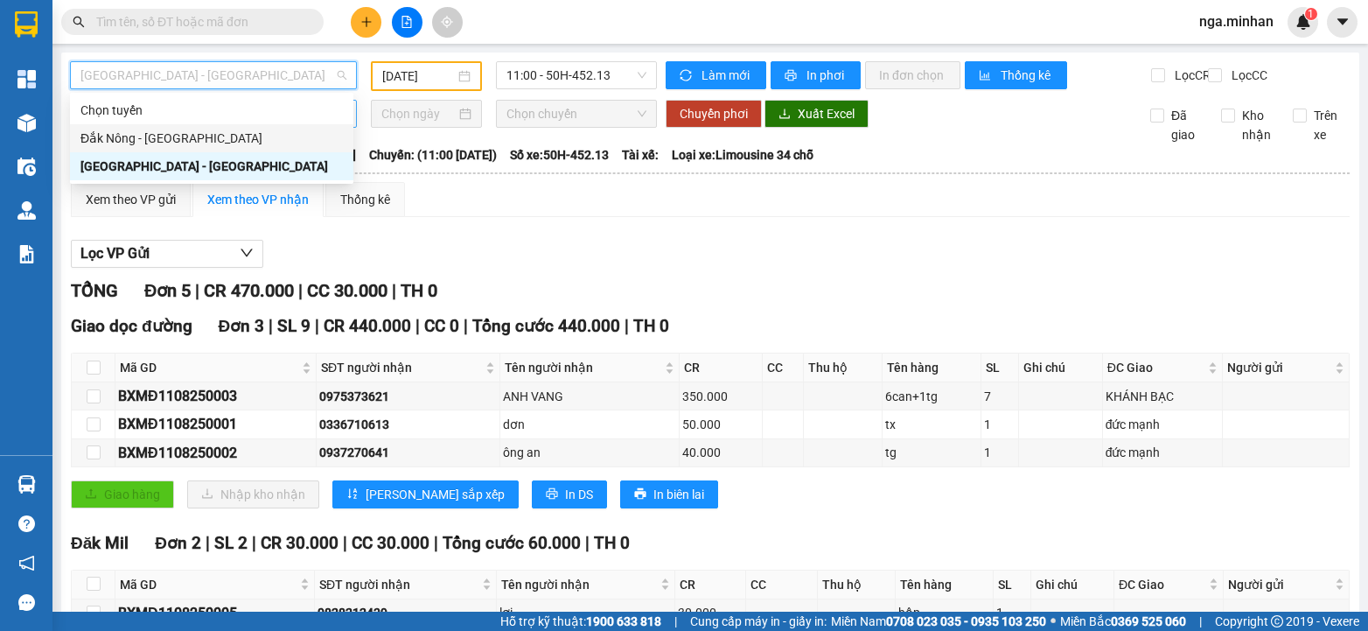
click at [233, 139] on div "Đắk Nông - Sài Gòn" at bounding box center [211, 138] width 262 height 19
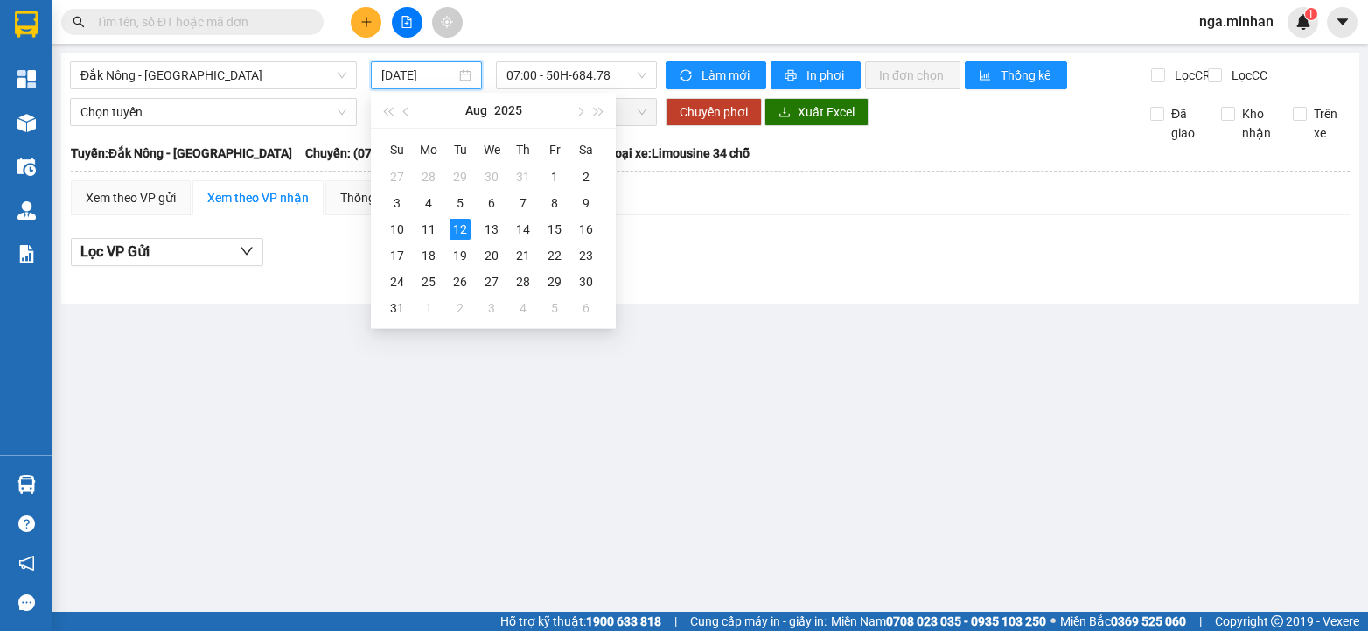
click at [408, 71] on input "12/08/2025" at bounding box center [418, 75] width 74 height 19
click at [432, 224] on div "11" at bounding box center [428, 229] width 21 height 21
type input "11/08/2025"
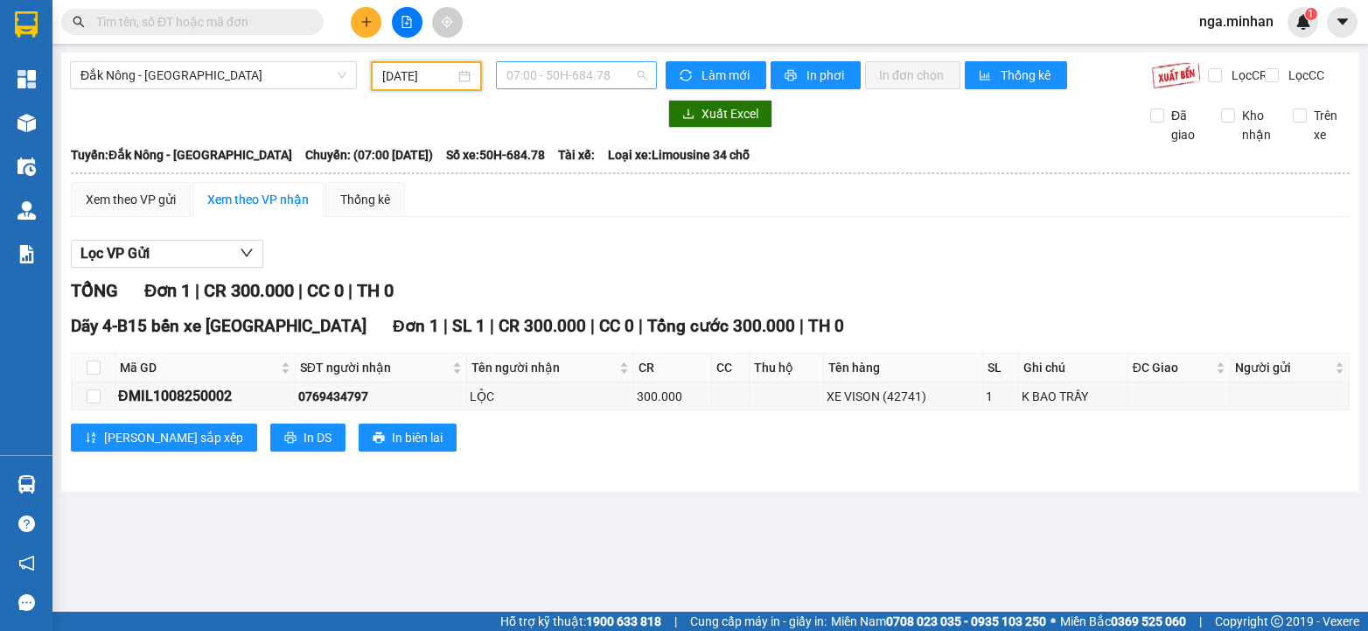
click at [572, 75] on span "07:00 - 50H-684.78" at bounding box center [577, 75] width 140 height 26
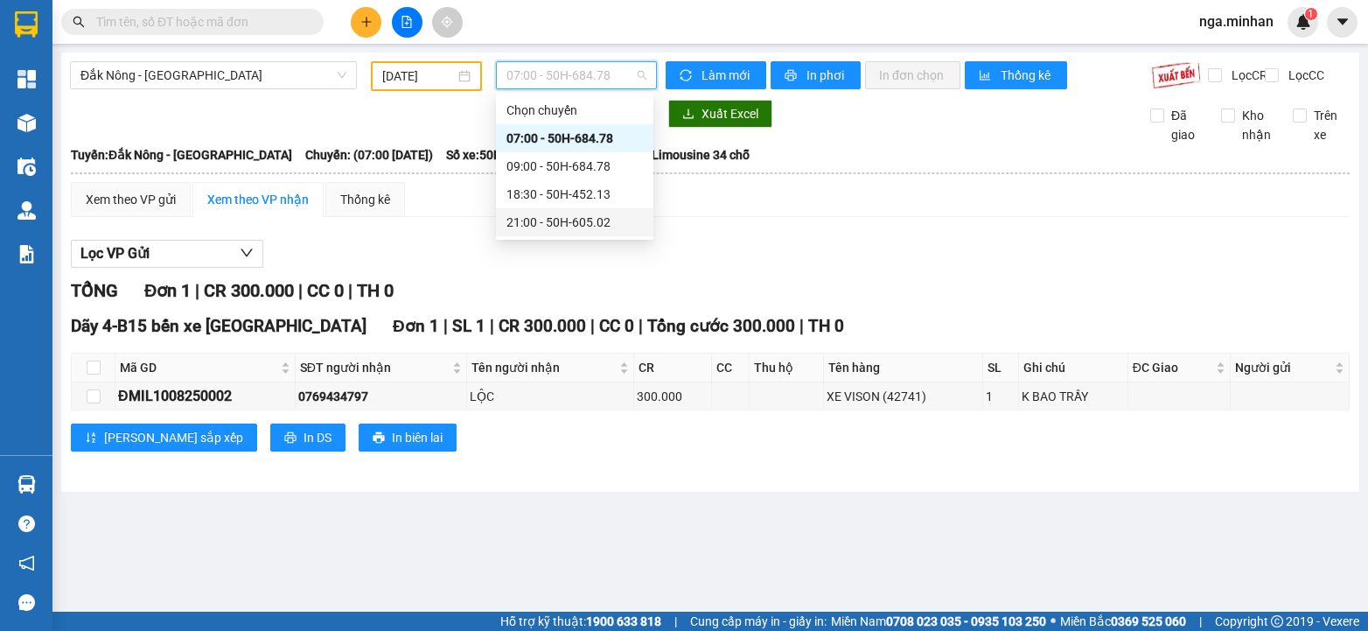
click at [597, 213] on div "21:00 - 50H-605.02" at bounding box center [574, 222] width 157 height 28
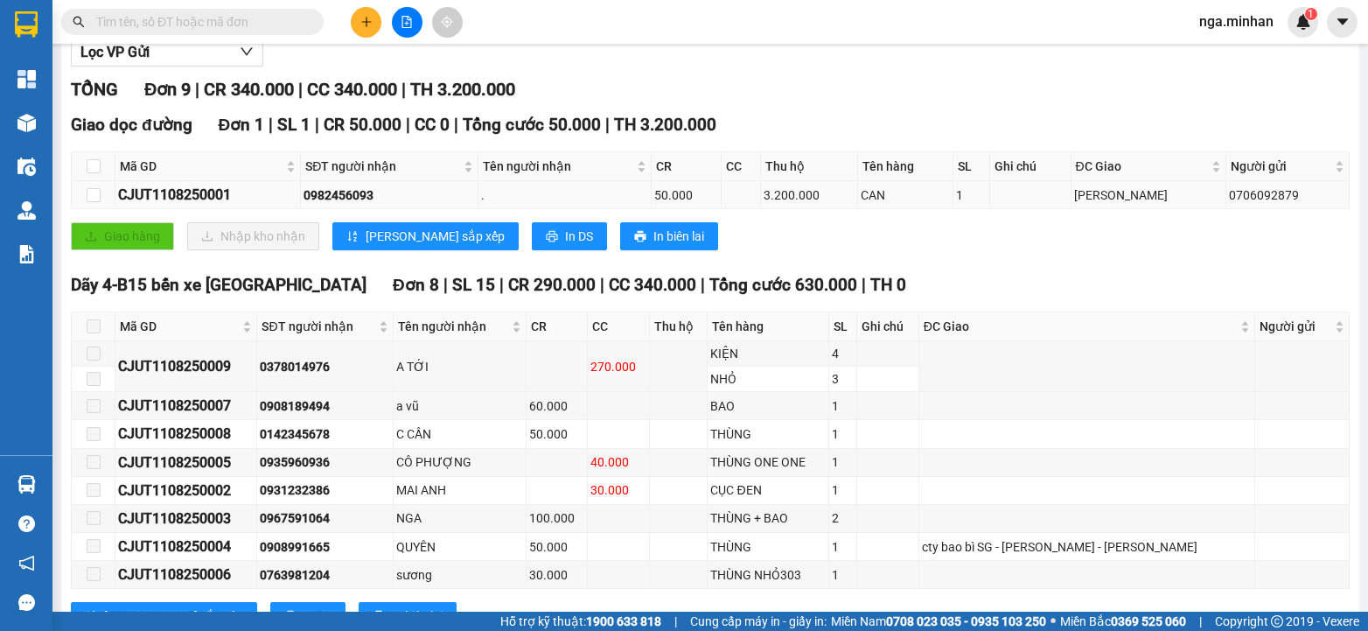
scroll to position [234, 0]
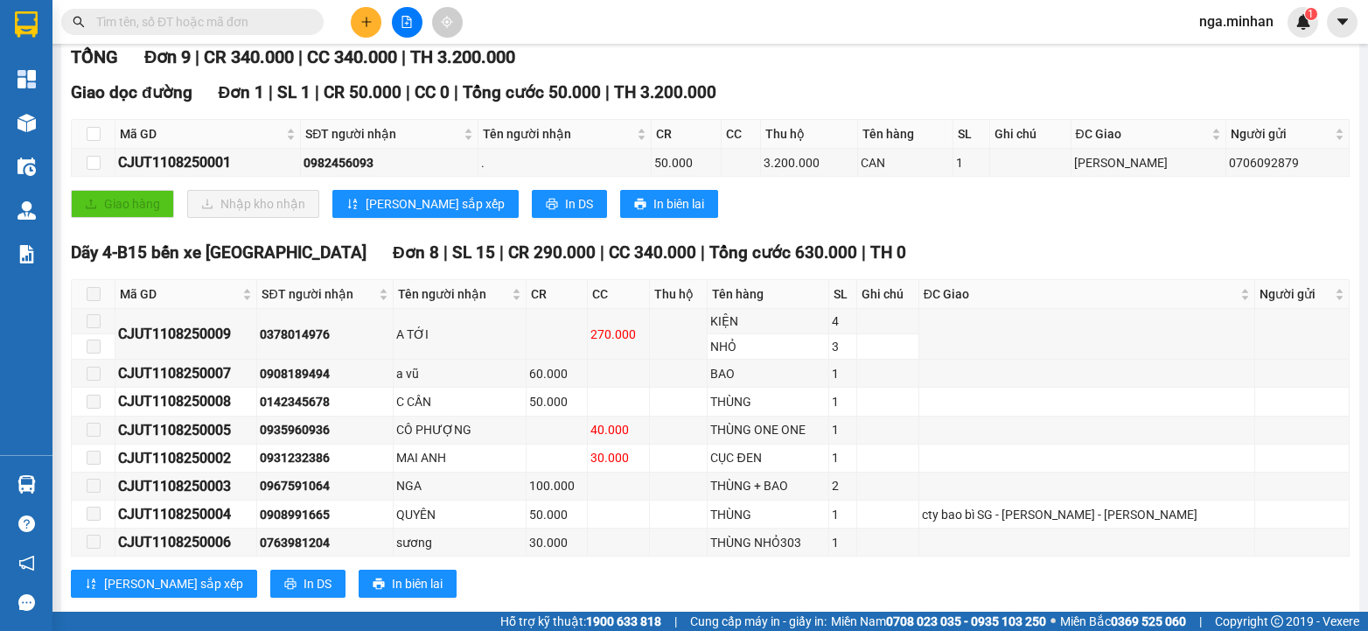
click at [89, 136] on th at bounding box center [94, 134] width 44 height 29
click at [108, 149] on th at bounding box center [94, 134] width 44 height 29
click at [94, 141] on input "checkbox" at bounding box center [94, 134] width 14 height 14
checkbox input "true"
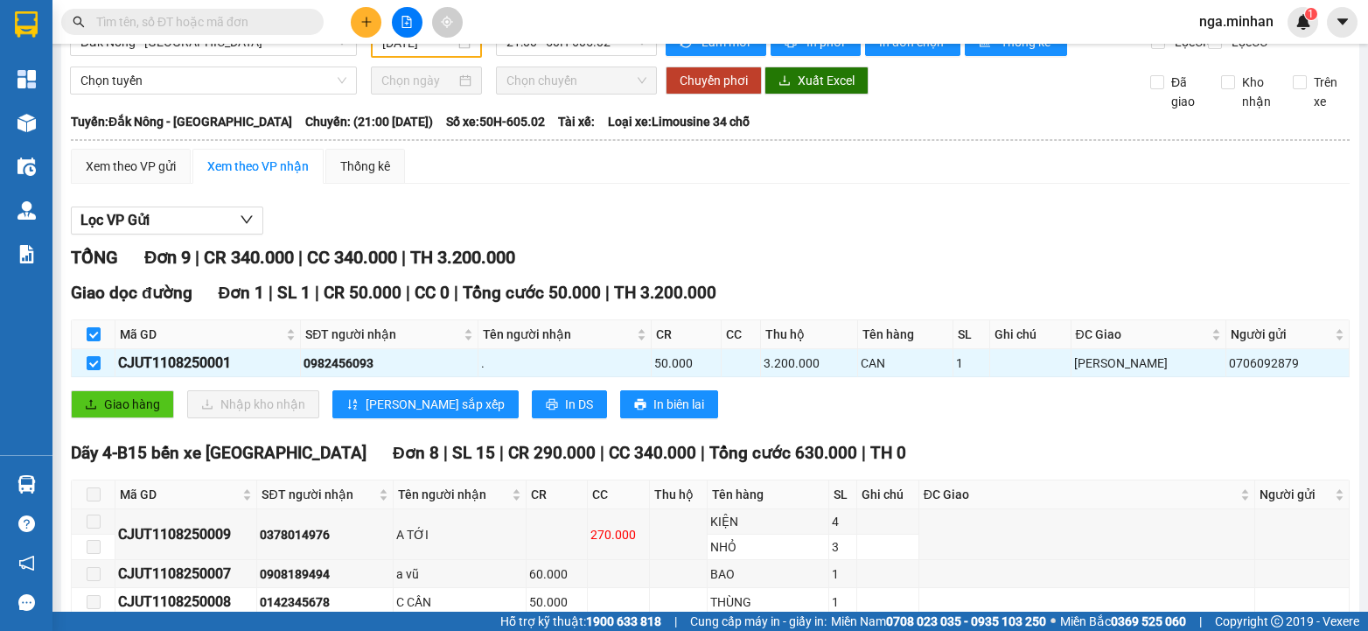
scroll to position [0, 0]
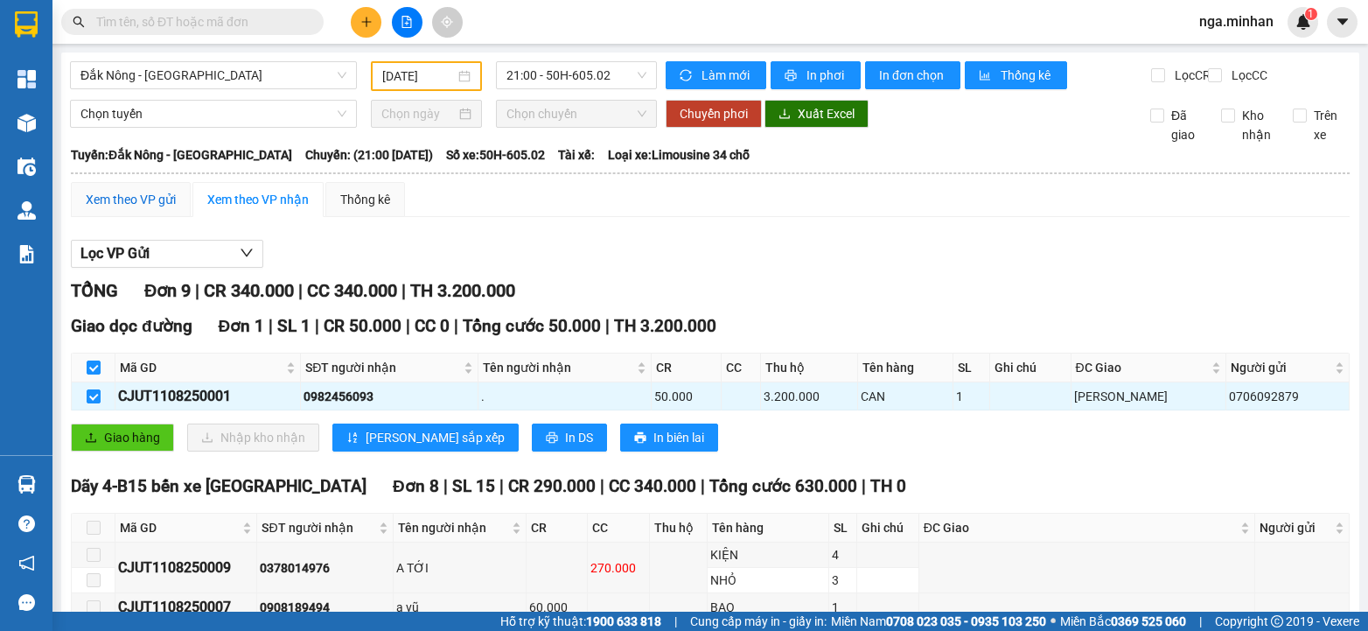
click at [156, 209] on div "Xem theo VP gửi" at bounding box center [131, 199] width 90 height 19
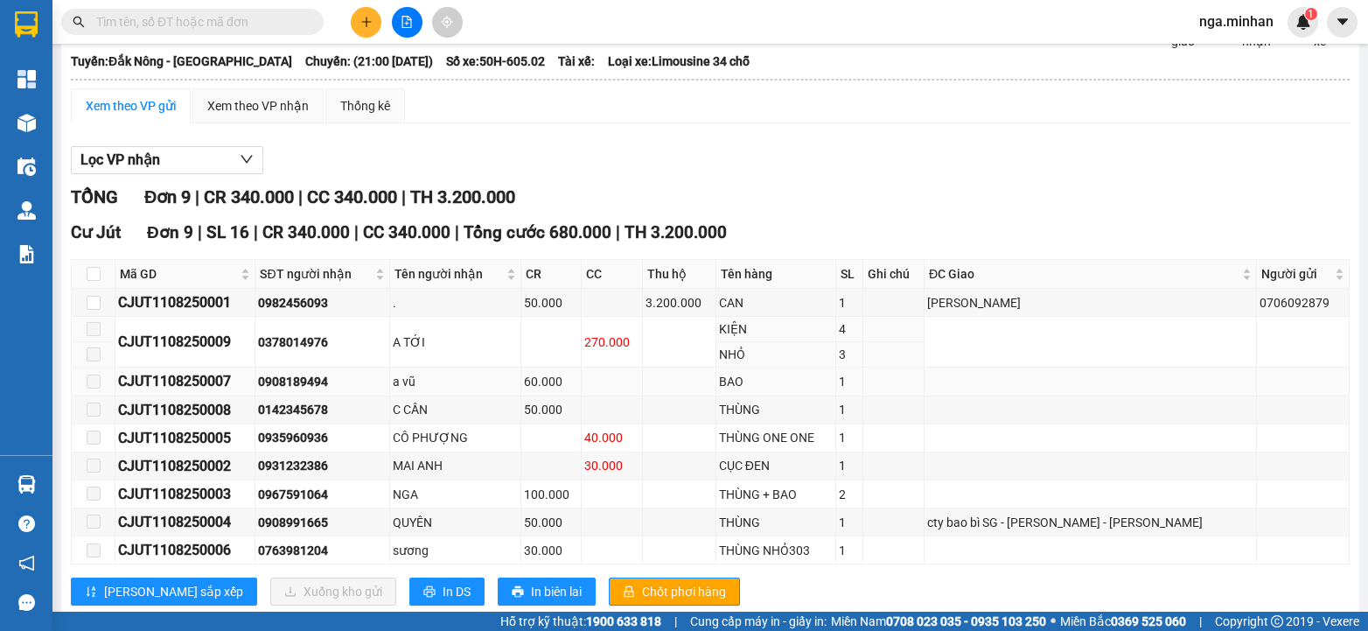
scroll to position [150, 0]
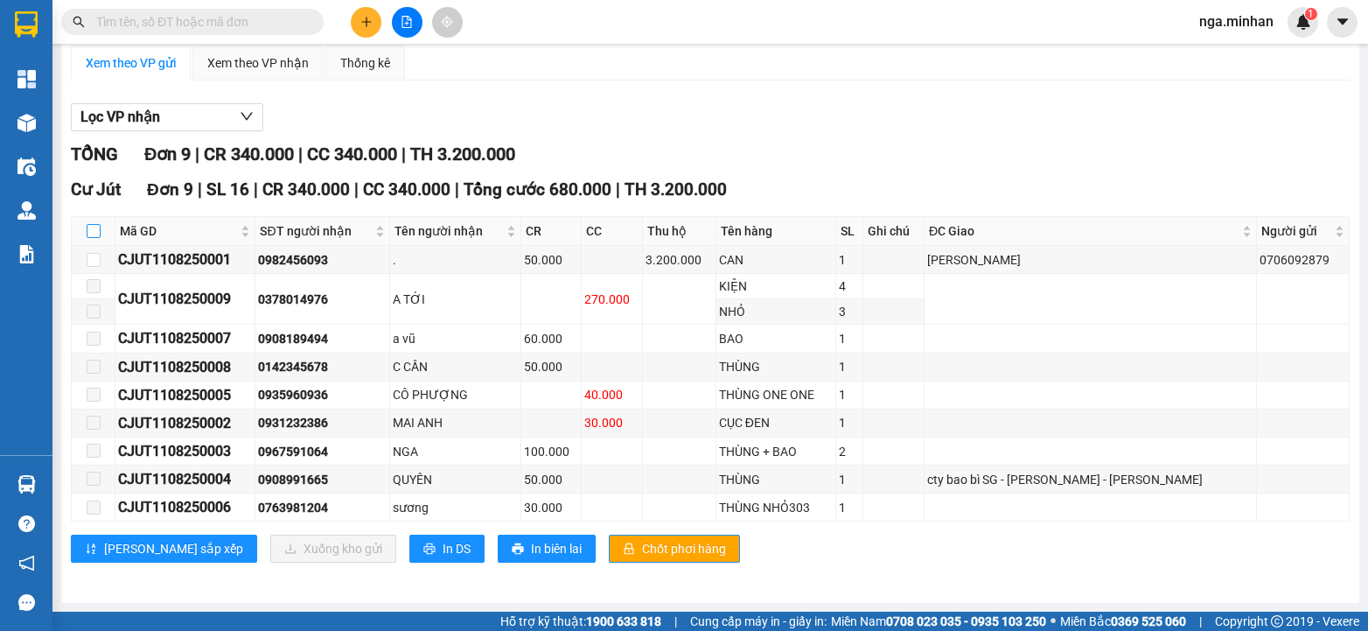
click at [96, 226] on input "checkbox" at bounding box center [94, 231] width 14 height 14
checkbox input "true"
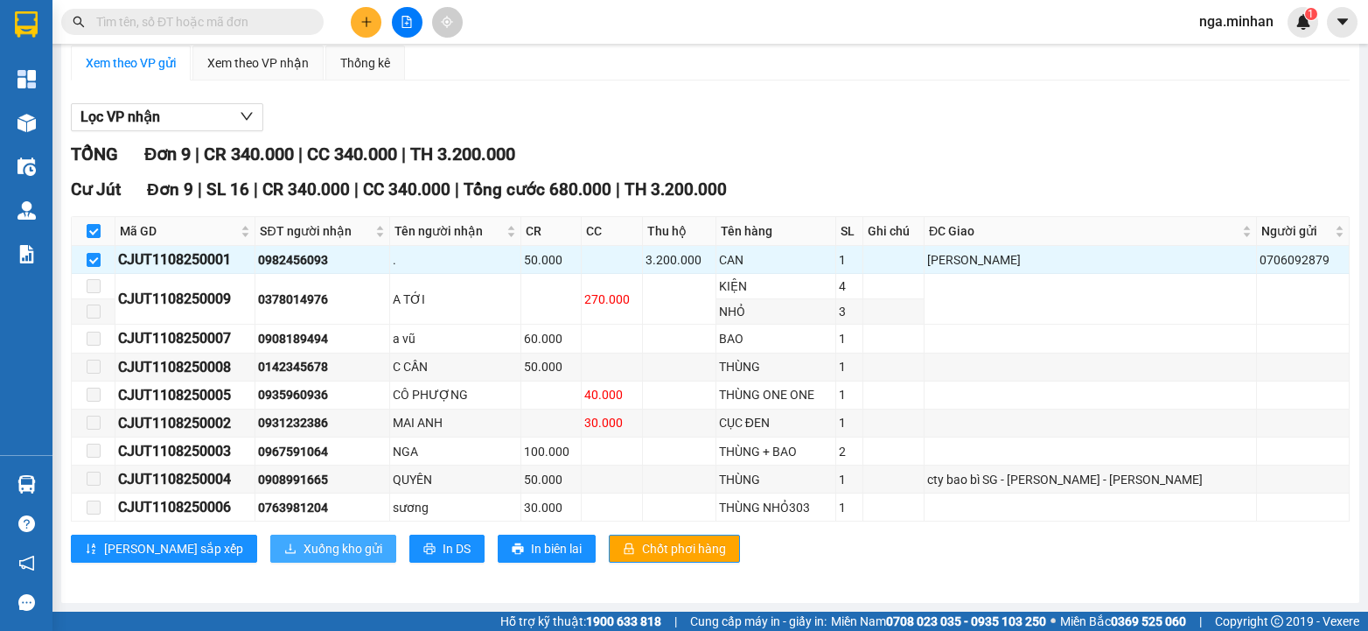
click at [304, 549] on span "Xuống kho gửi" at bounding box center [343, 548] width 79 height 19
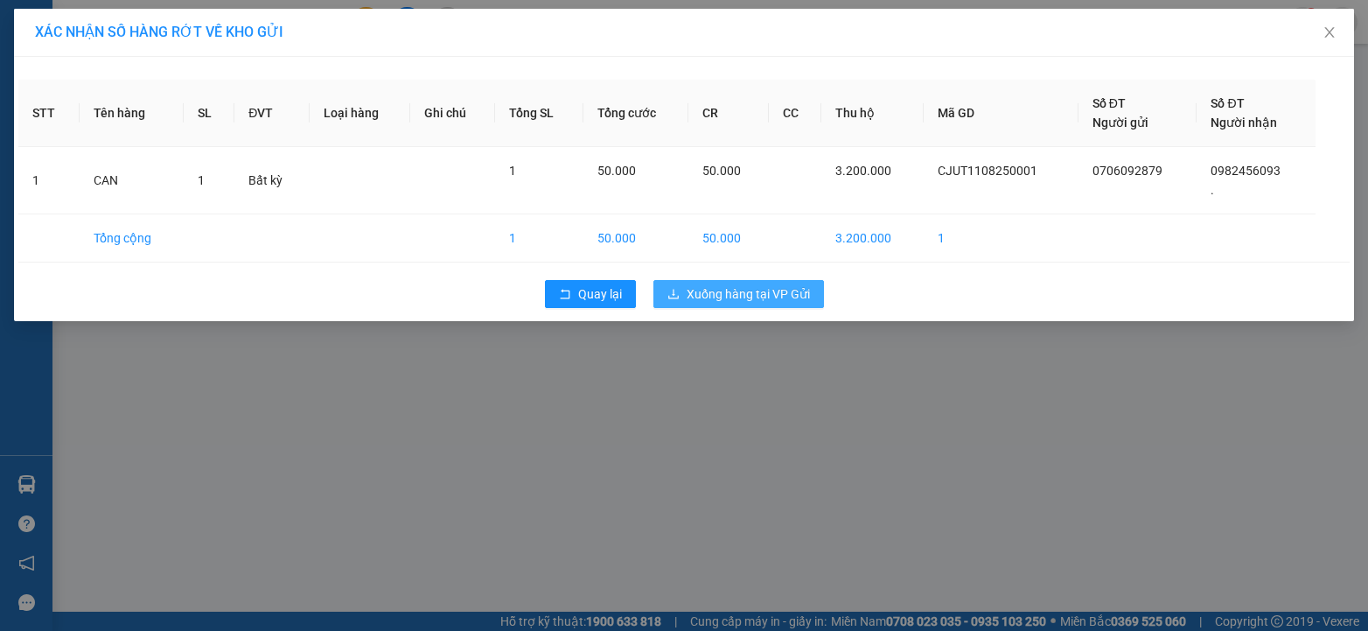
click at [721, 296] on span "Xuống hàng tại VP Gửi" at bounding box center [748, 293] width 123 height 19
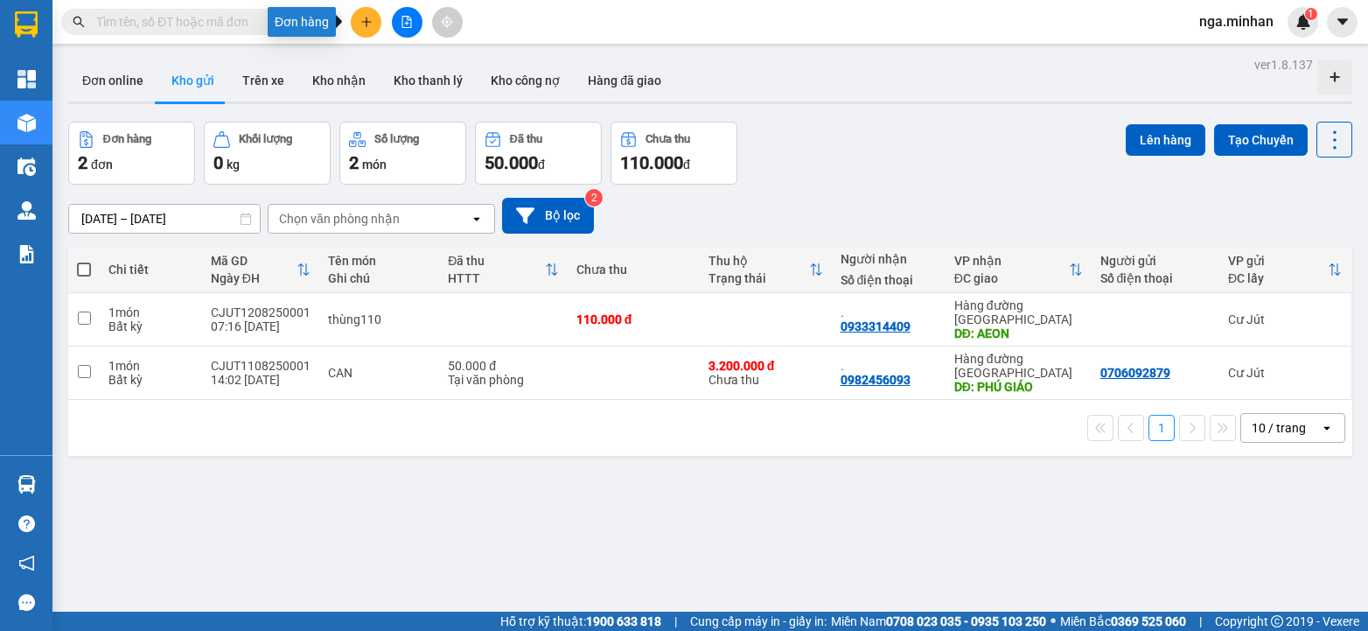
click at [366, 22] on icon "plus" at bounding box center [366, 21] width 10 height 1
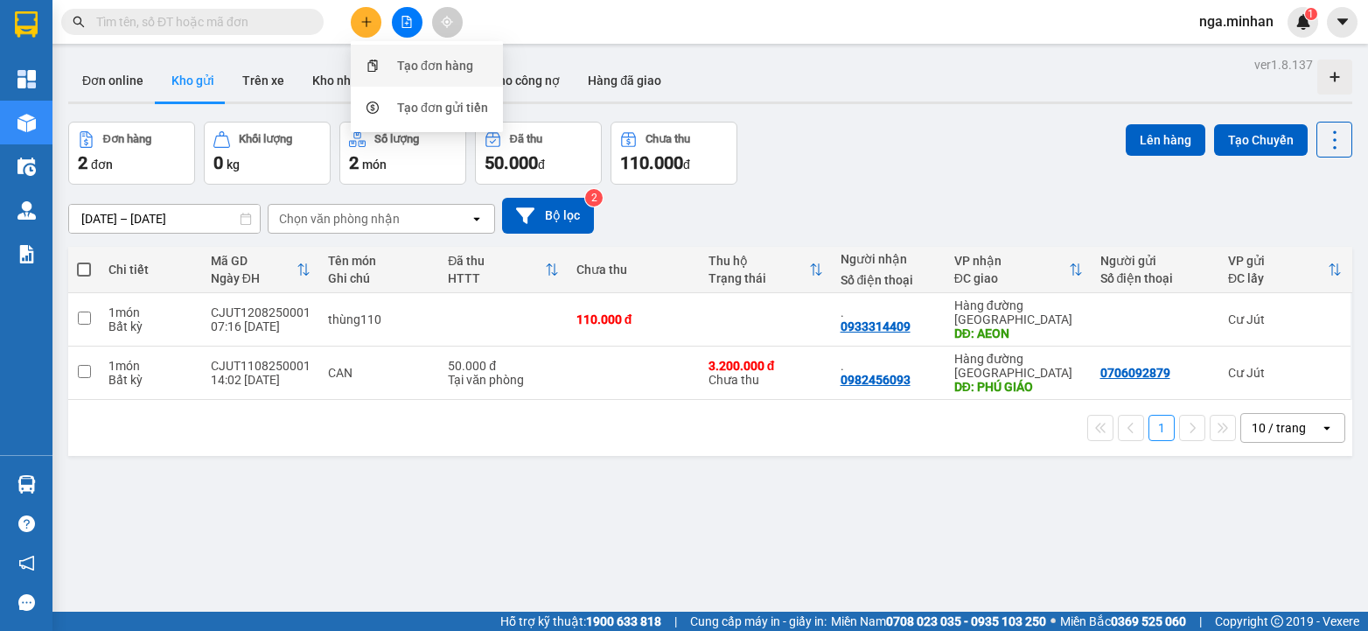
click at [438, 67] on div "Tạo đơn hàng" at bounding box center [435, 65] width 76 height 19
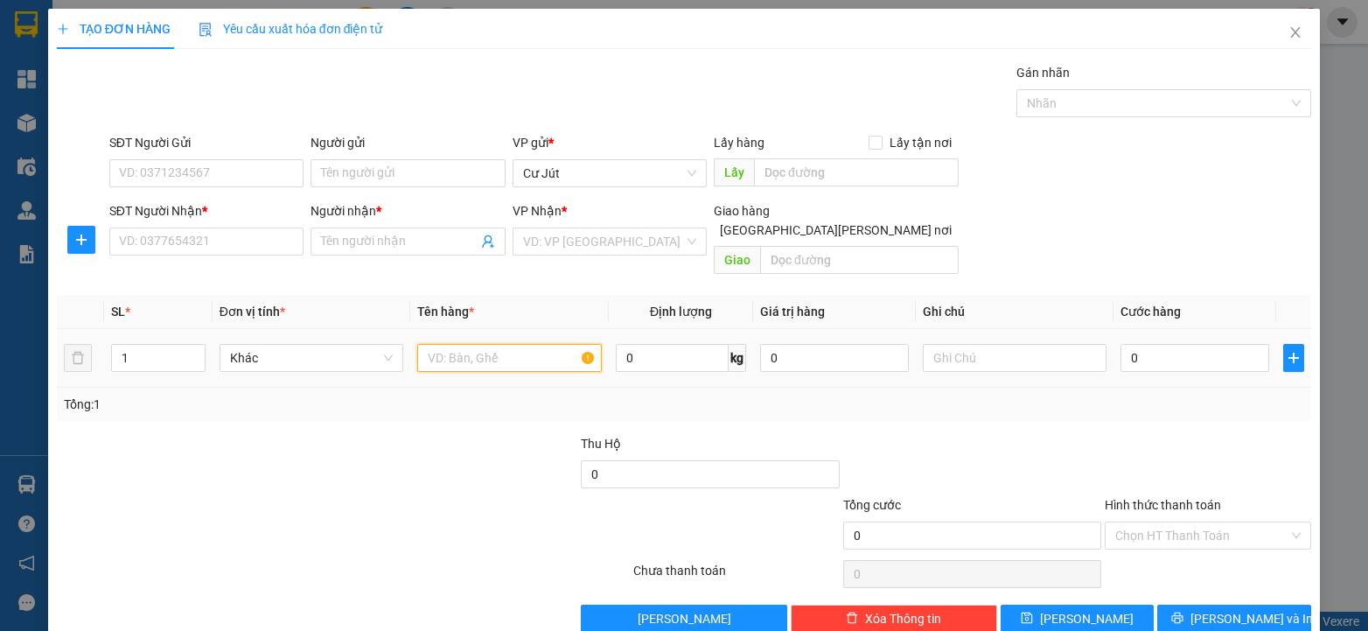
click at [458, 344] on input "text" at bounding box center [509, 358] width 185 height 28
type input "th xốp"
click at [601, 241] on input "search" at bounding box center [603, 241] width 161 height 26
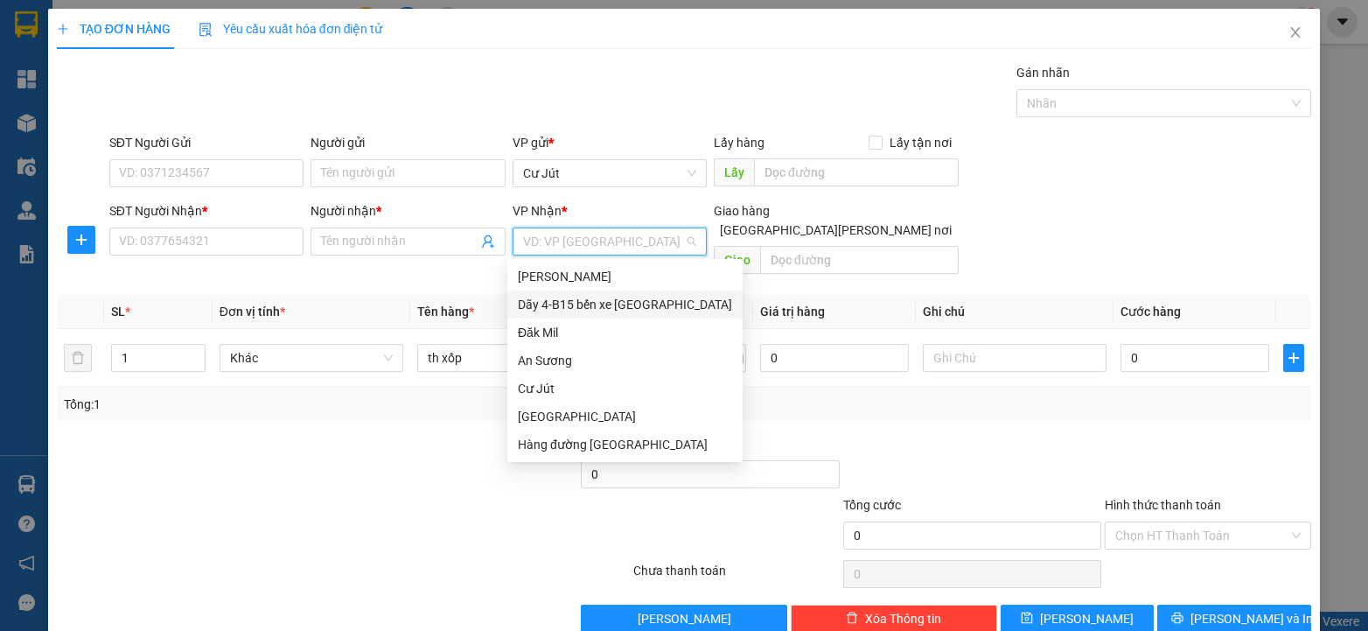
click at [594, 308] on div "Dãy 4-B15 bến xe Miền Đông" at bounding box center [625, 304] width 214 height 19
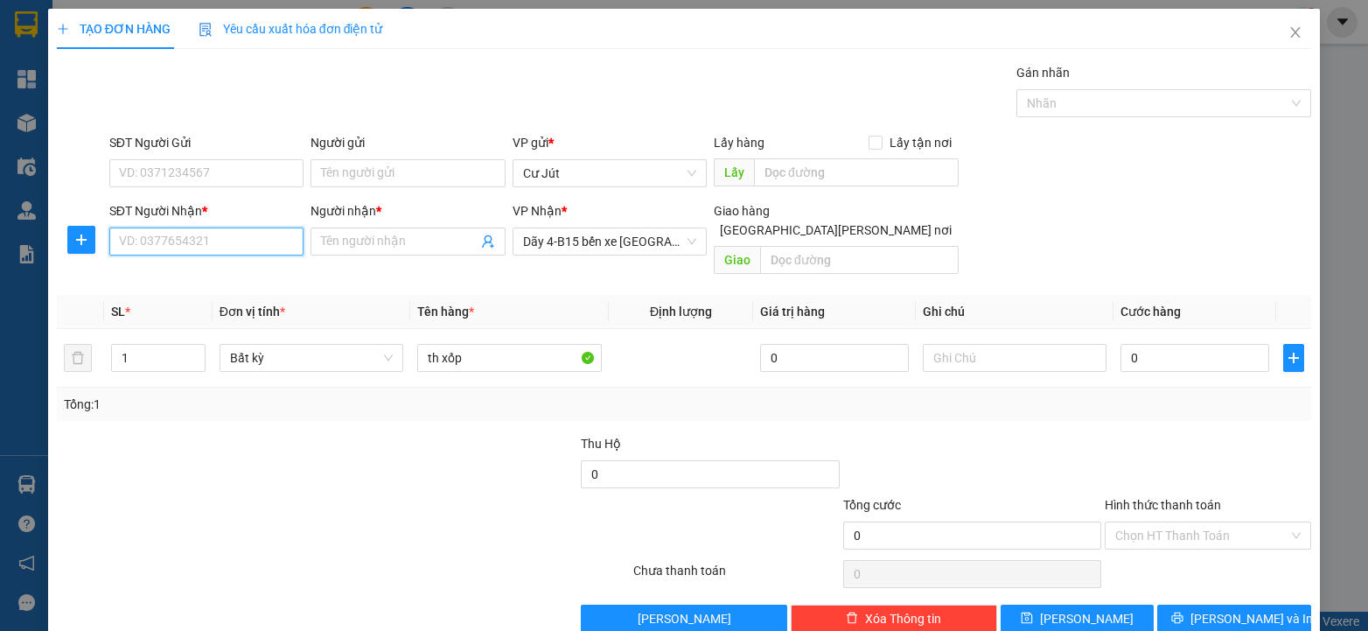
click at [202, 233] on input "SĐT Người Nhận *" at bounding box center [206, 241] width 194 height 28
type input "0968498643"
click at [348, 248] on input "Người nhận *" at bounding box center [399, 241] width 156 height 19
type input "a"
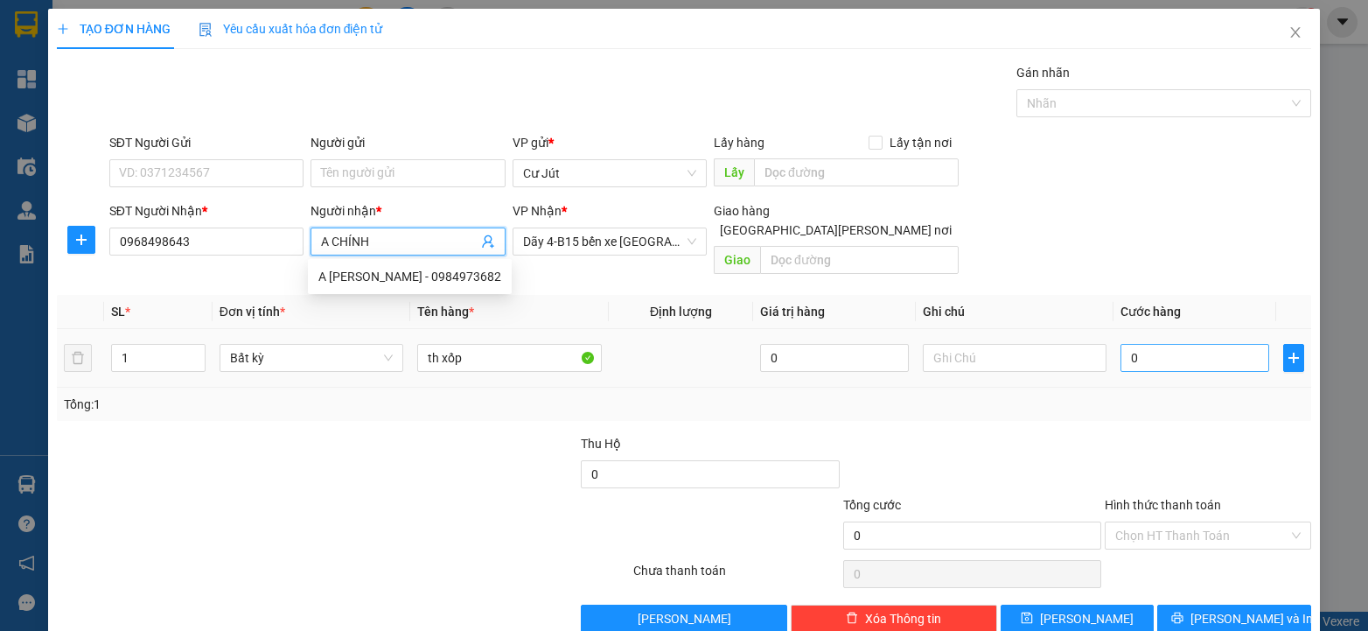
type input "A CHÍNH"
click at [1141, 344] on input "0" at bounding box center [1195, 358] width 149 height 28
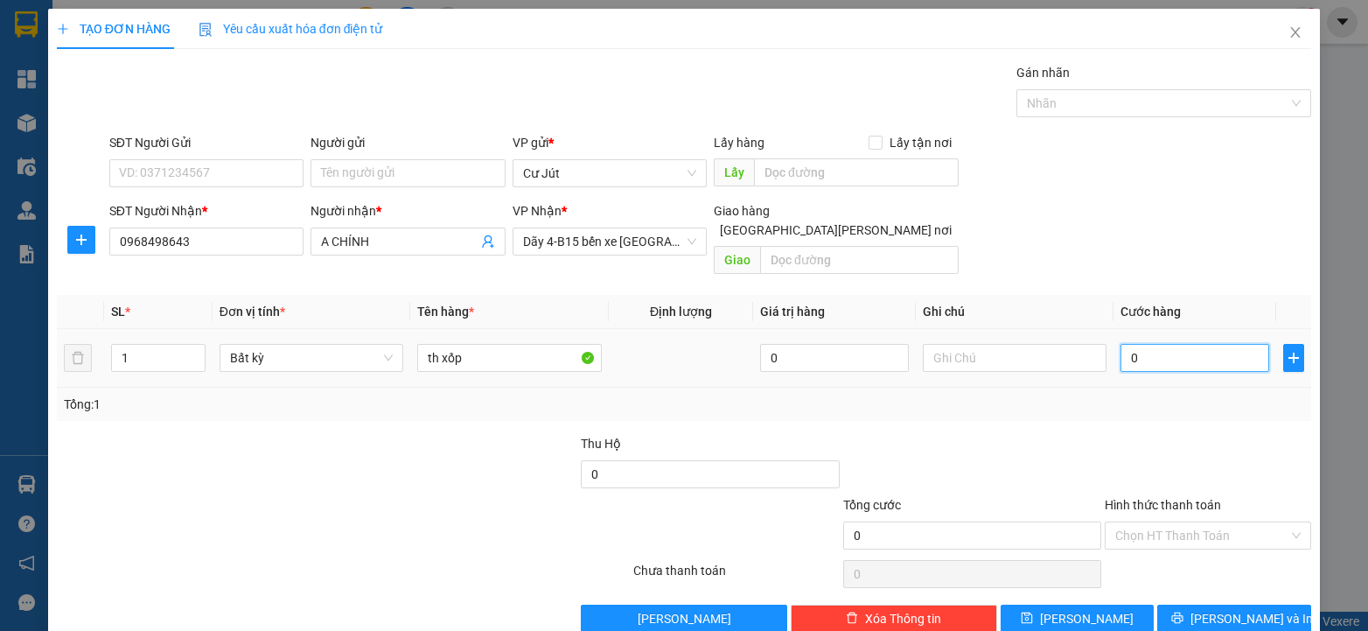
type input "5"
type input "50"
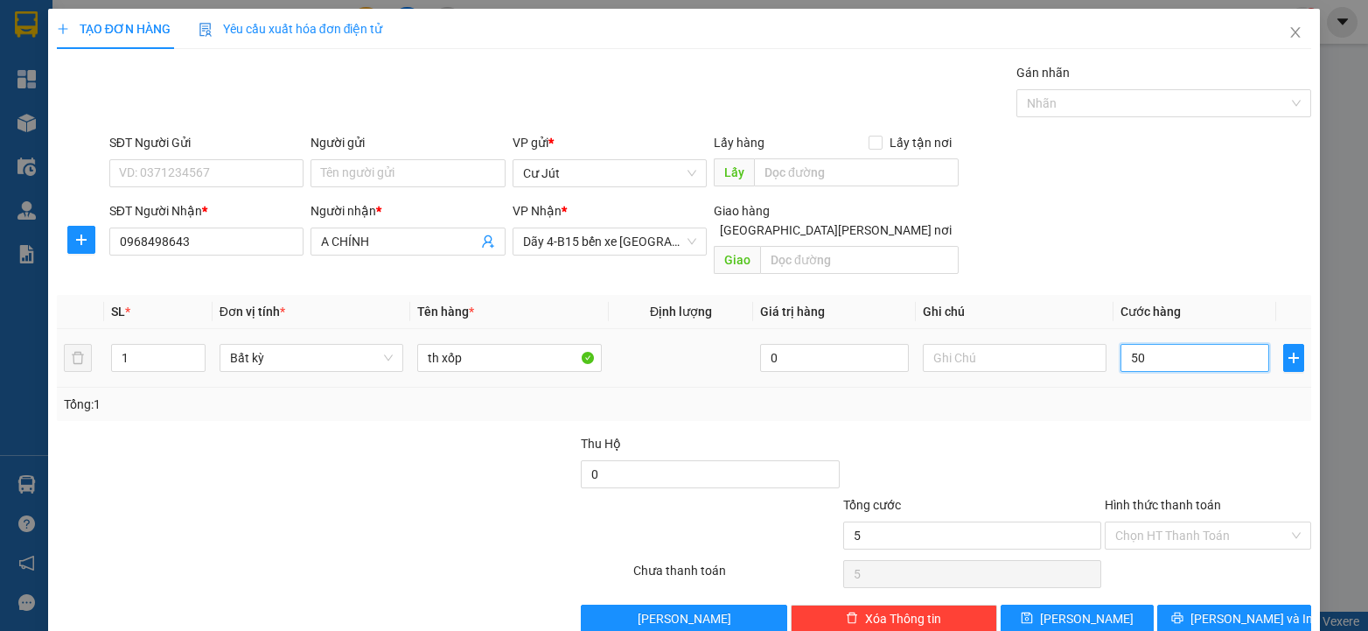
type input "50"
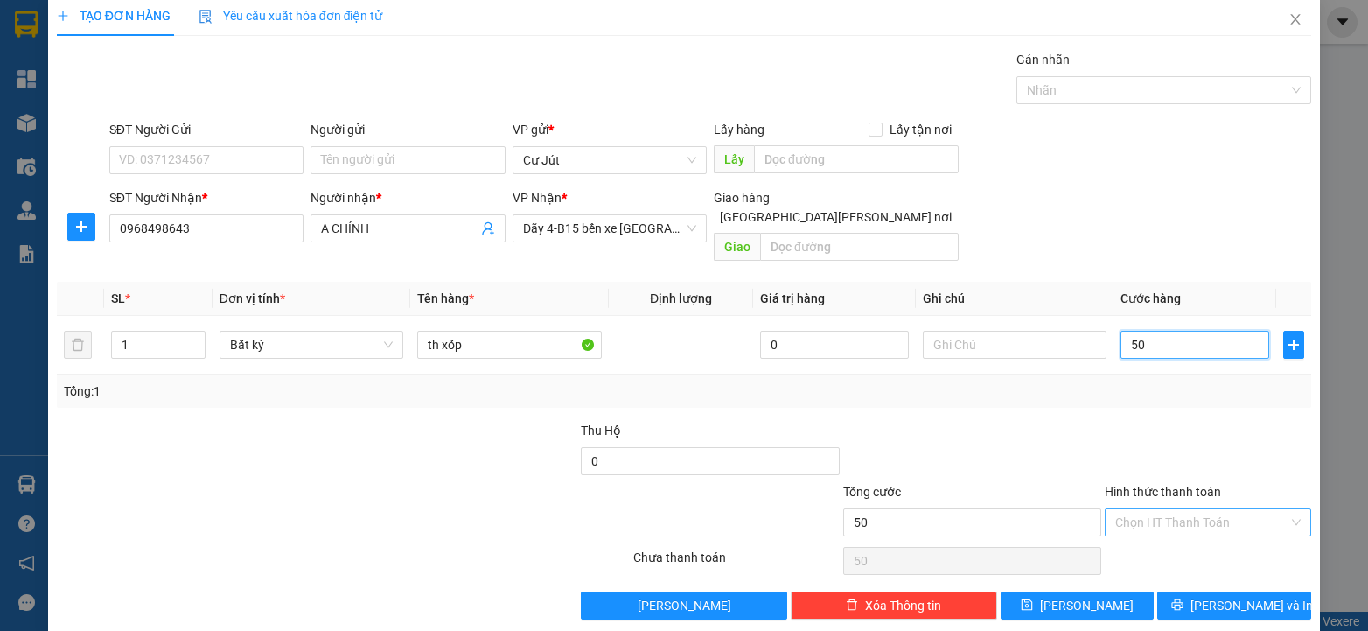
scroll to position [17, 0]
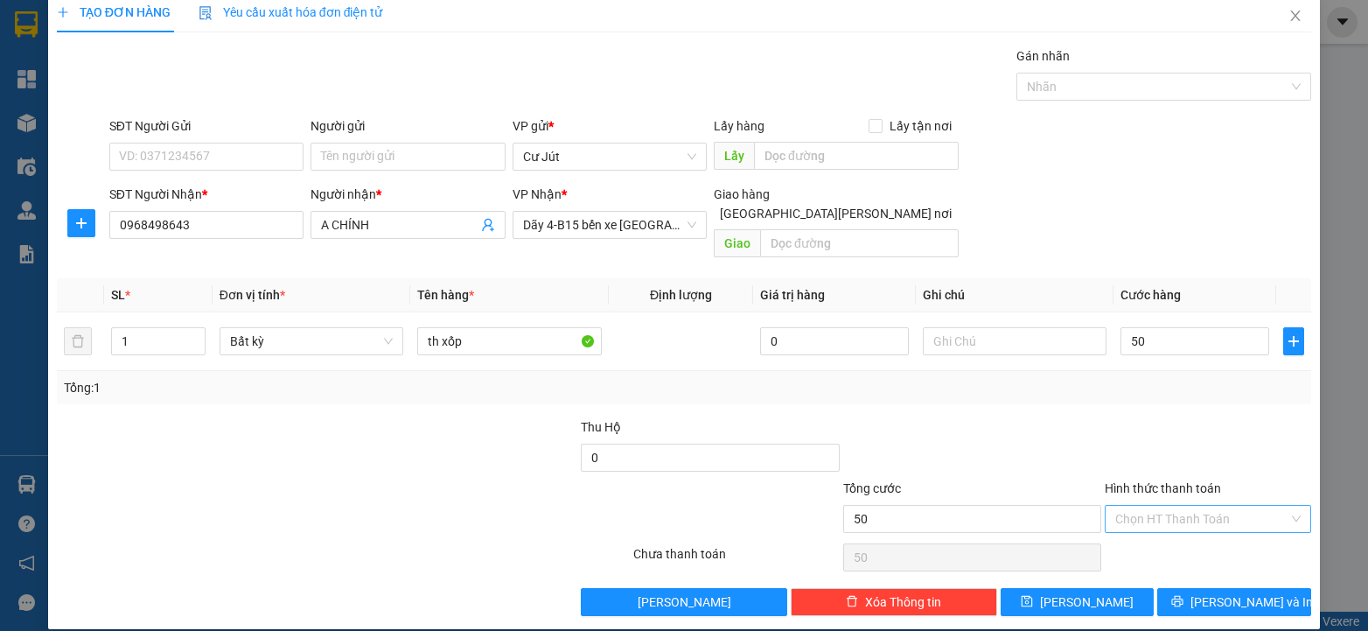
type input "50.000"
click at [1189, 506] on input "Hình thức thanh toán" at bounding box center [1201, 519] width 173 height 26
click at [1170, 537] on div "Tại văn phòng" at bounding box center [1197, 534] width 183 height 19
type input "0"
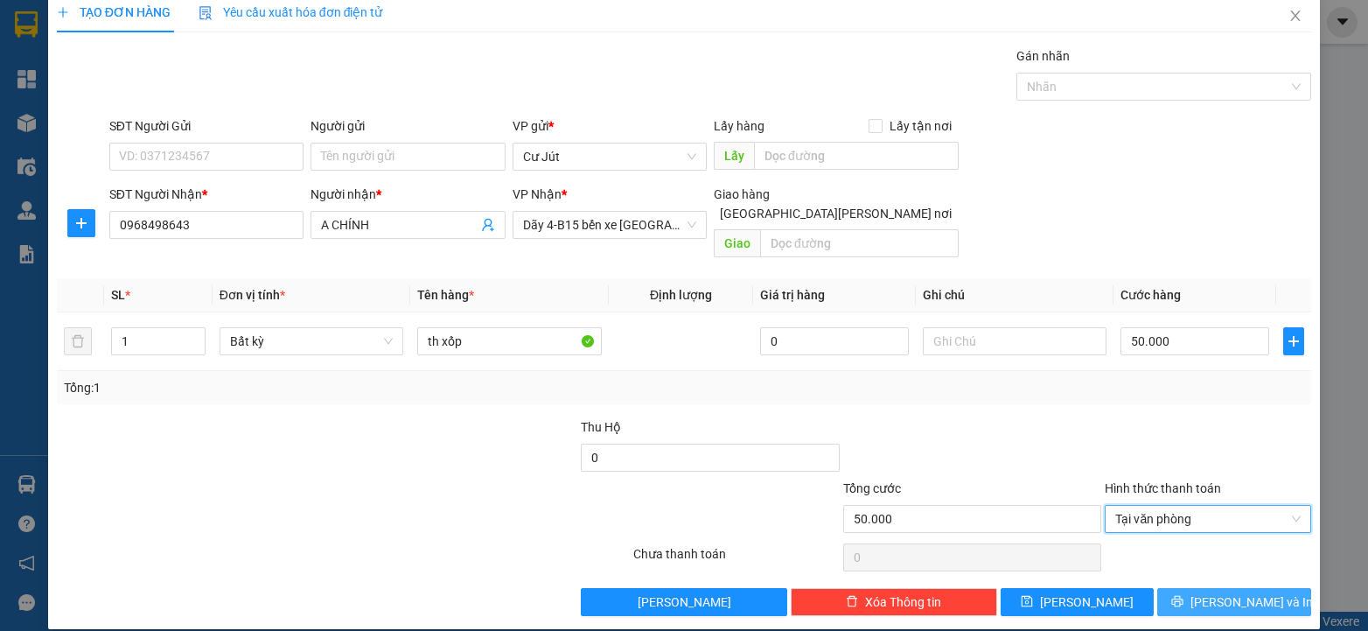
click at [1214, 592] on span "Lưu và In" at bounding box center [1252, 601] width 122 height 19
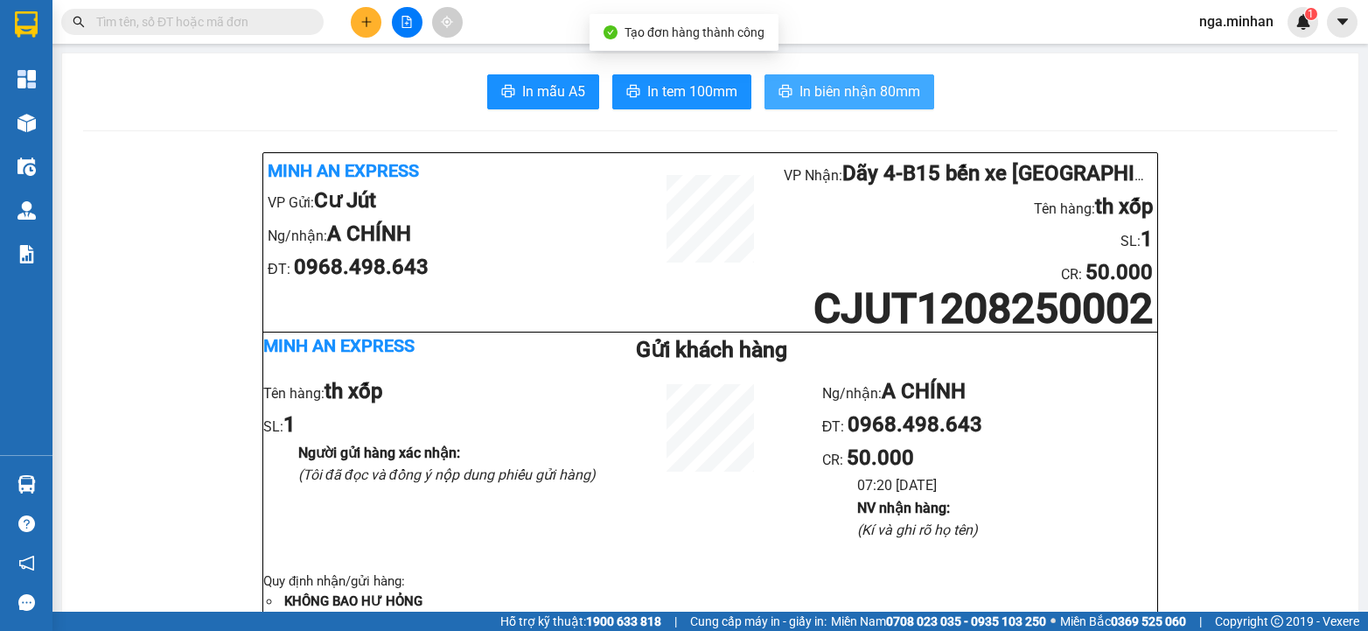
click at [836, 90] on span "In biên nhận 80mm" at bounding box center [860, 91] width 121 height 22
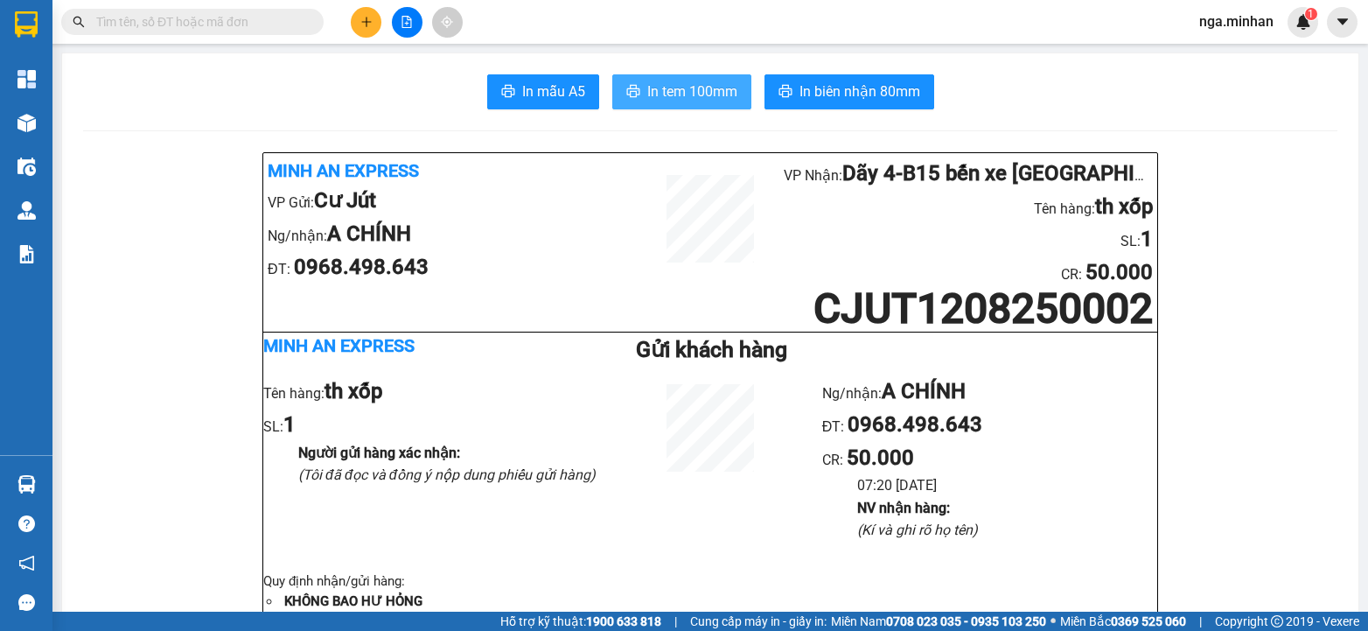
click at [675, 85] on span "In tem 100mm" at bounding box center [692, 91] width 90 height 22
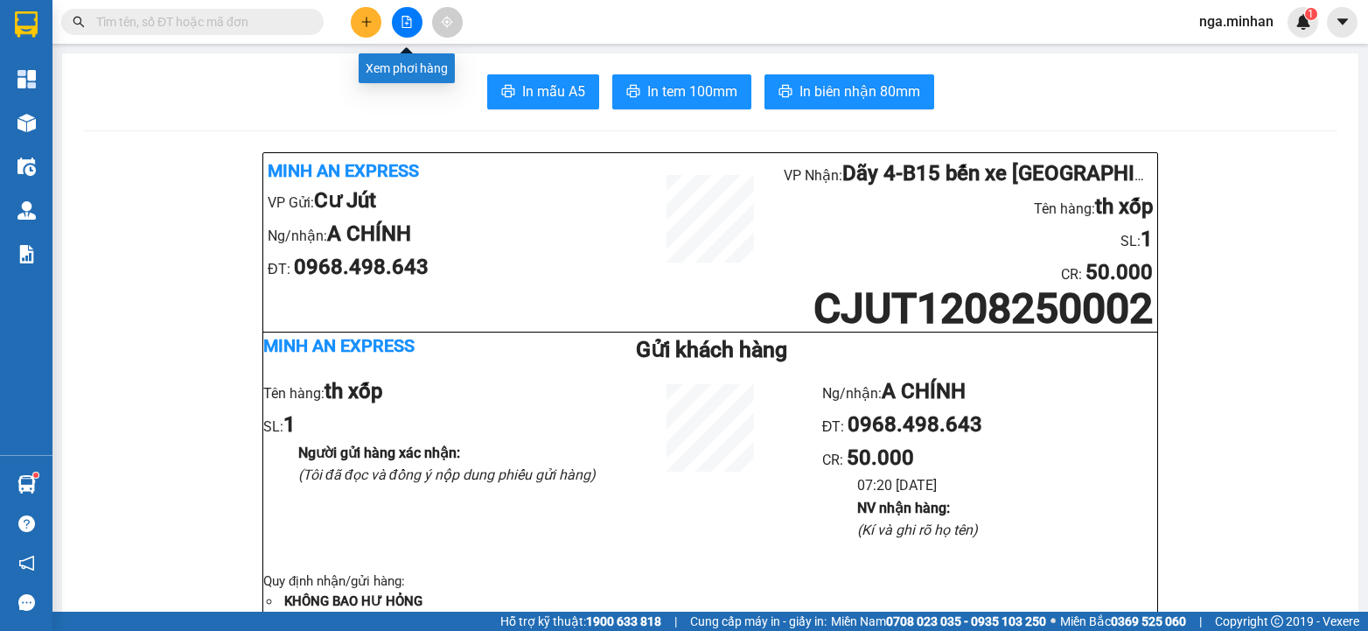
click at [405, 24] on icon "file-add" at bounding box center [407, 22] width 12 height 12
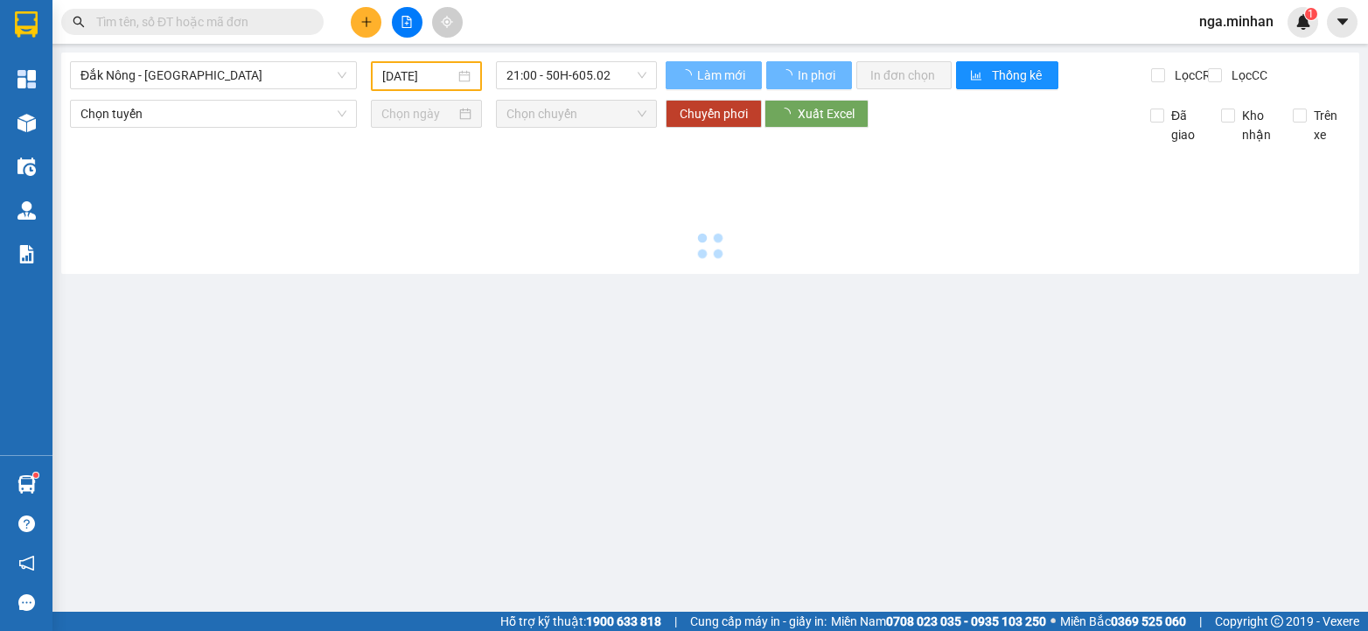
type input "12/08/2025"
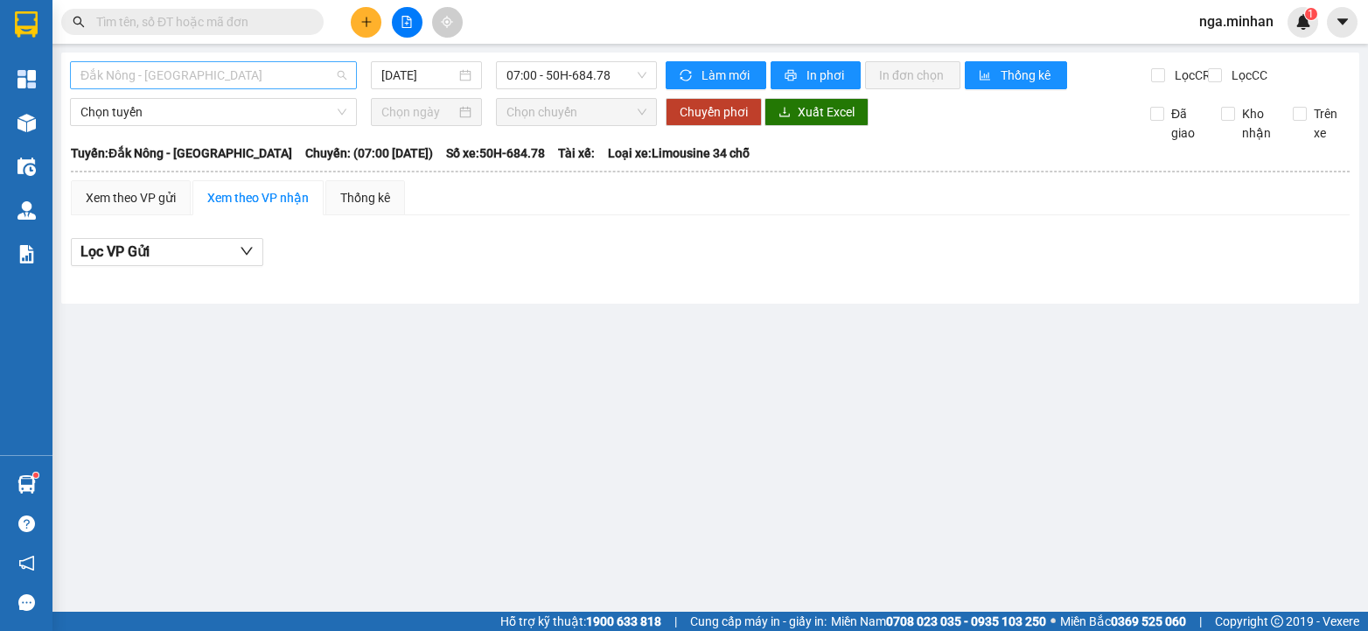
click at [180, 78] on span "Đắk Nông - Sài Gòn" at bounding box center [213, 75] width 266 height 26
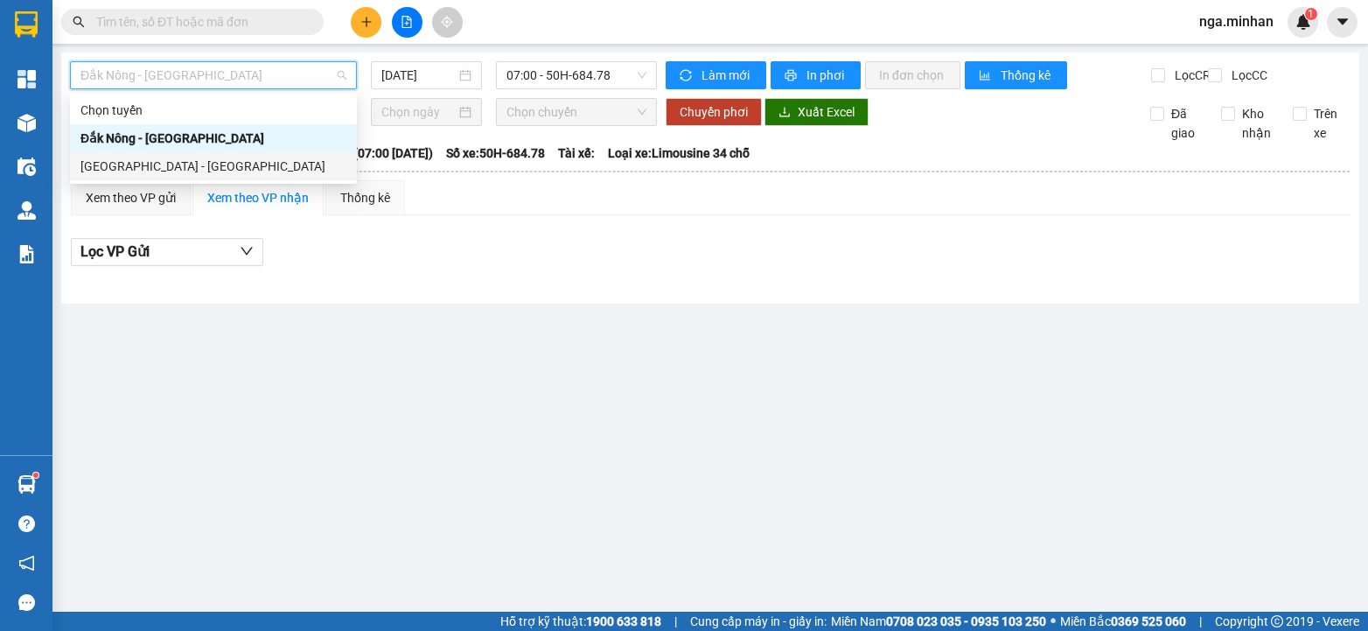
click at [169, 165] on div "Sài Gòn - Đắk Nông" at bounding box center [213, 166] width 266 height 19
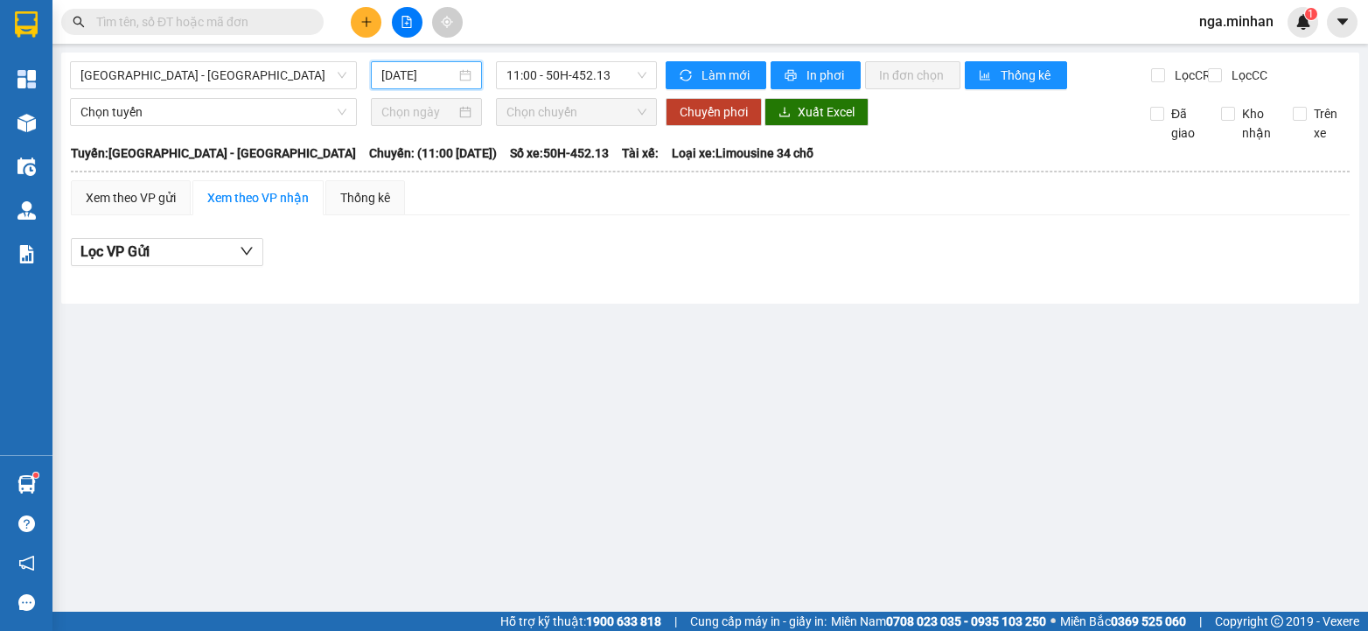
click at [395, 66] on input "12/08/2025" at bounding box center [418, 75] width 74 height 19
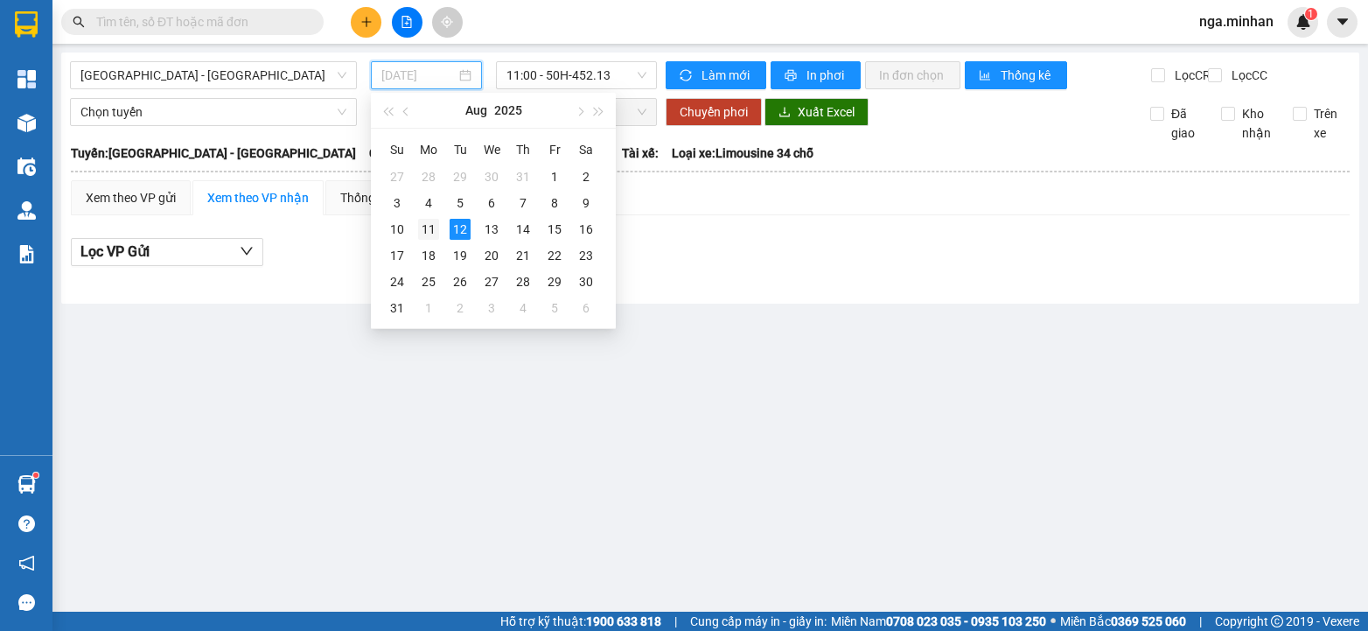
click at [427, 228] on div "11" at bounding box center [428, 229] width 21 height 21
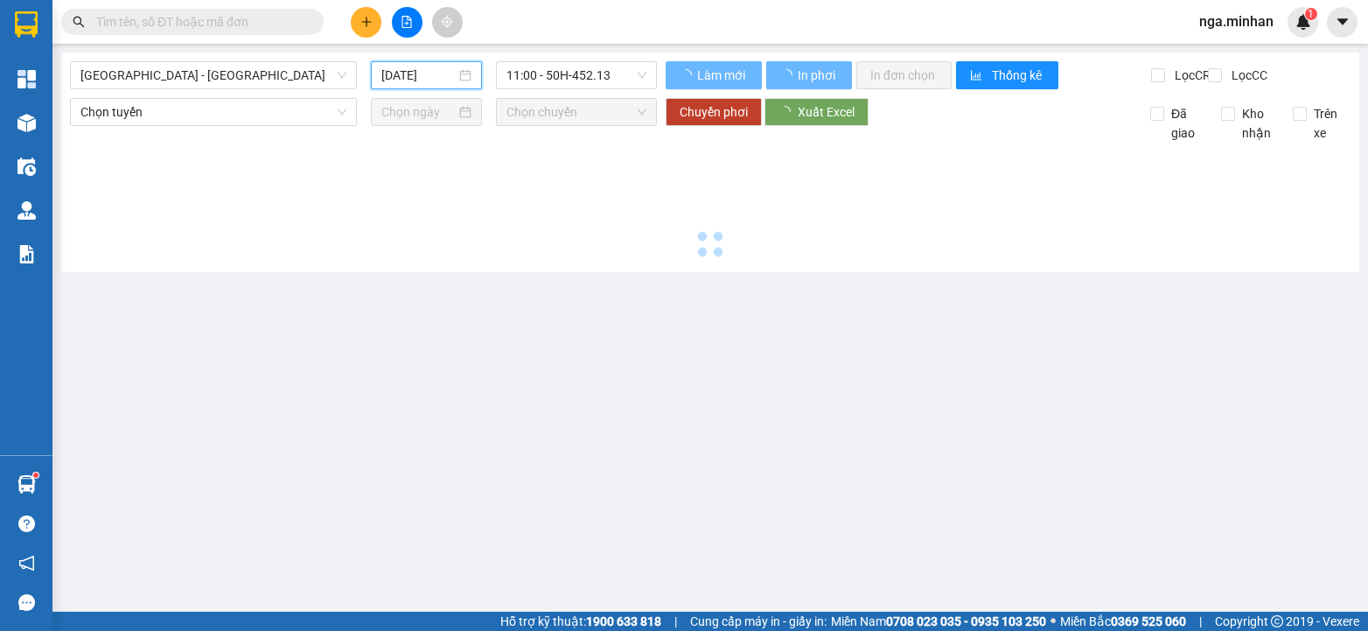
type input "11/08/2025"
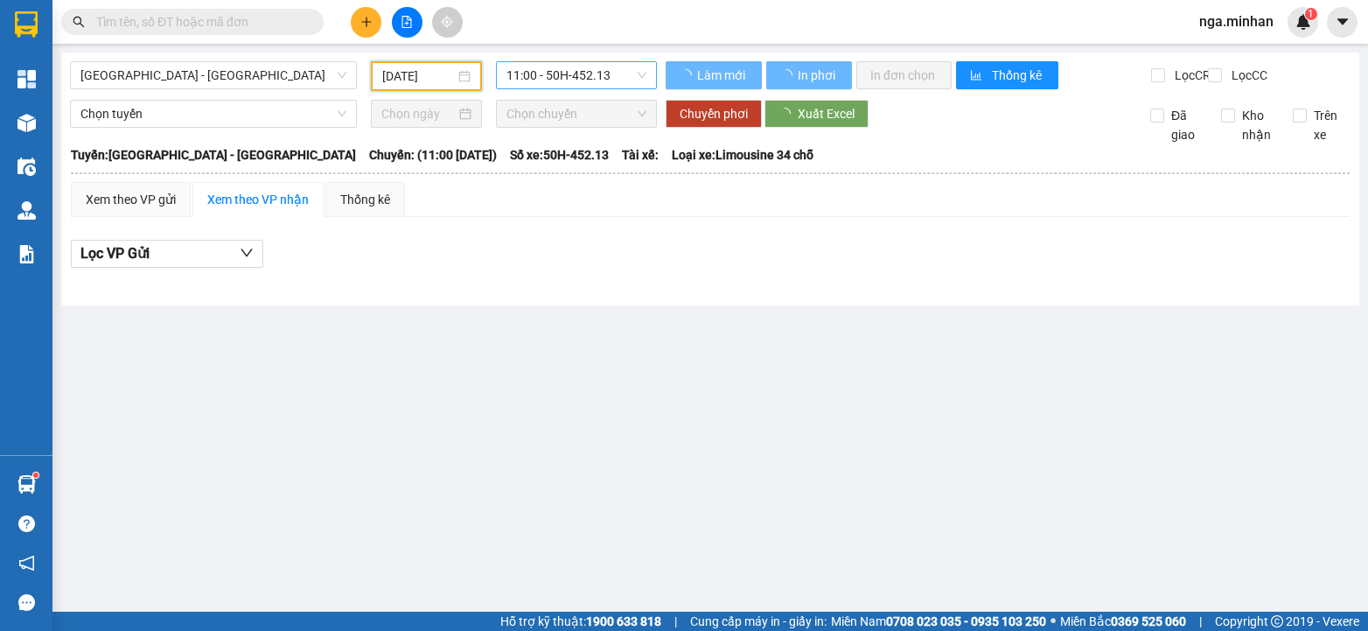
click at [591, 83] on span "11:00 - 50H-452.13" at bounding box center [577, 75] width 140 height 26
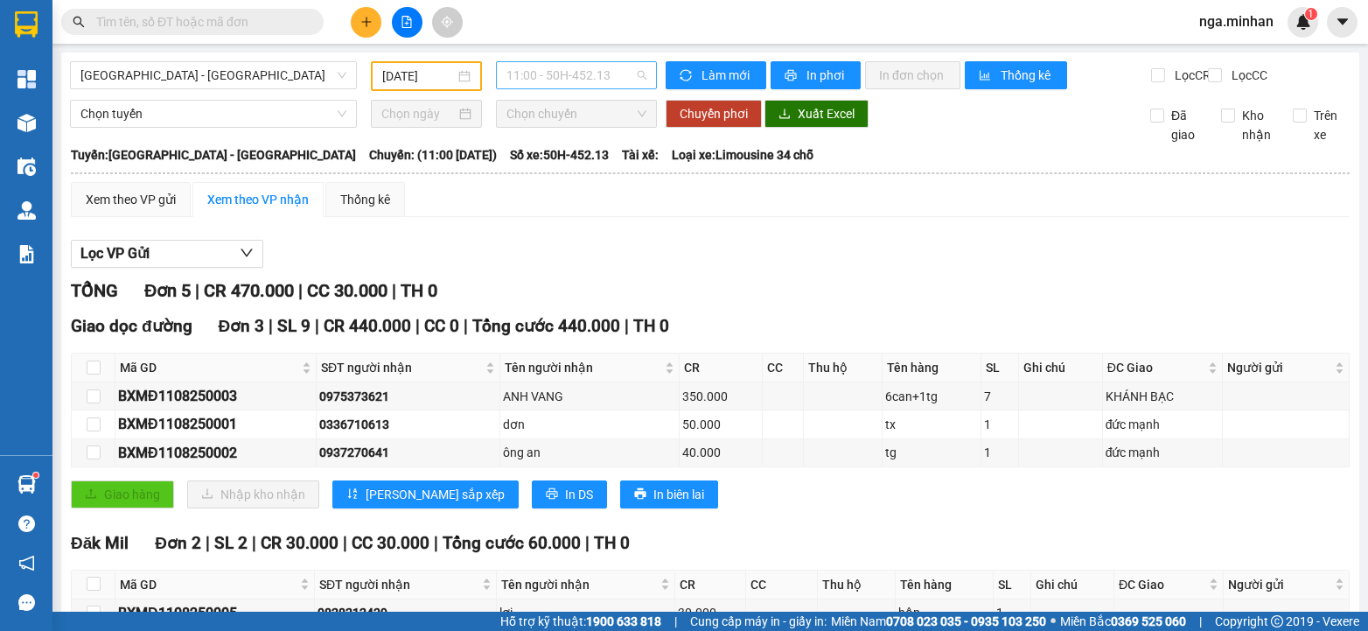
click at [591, 83] on span "11:00 - 50H-452.13" at bounding box center [577, 75] width 140 height 26
click at [605, 84] on span "11:00 - 50H-452.13" at bounding box center [577, 75] width 140 height 26
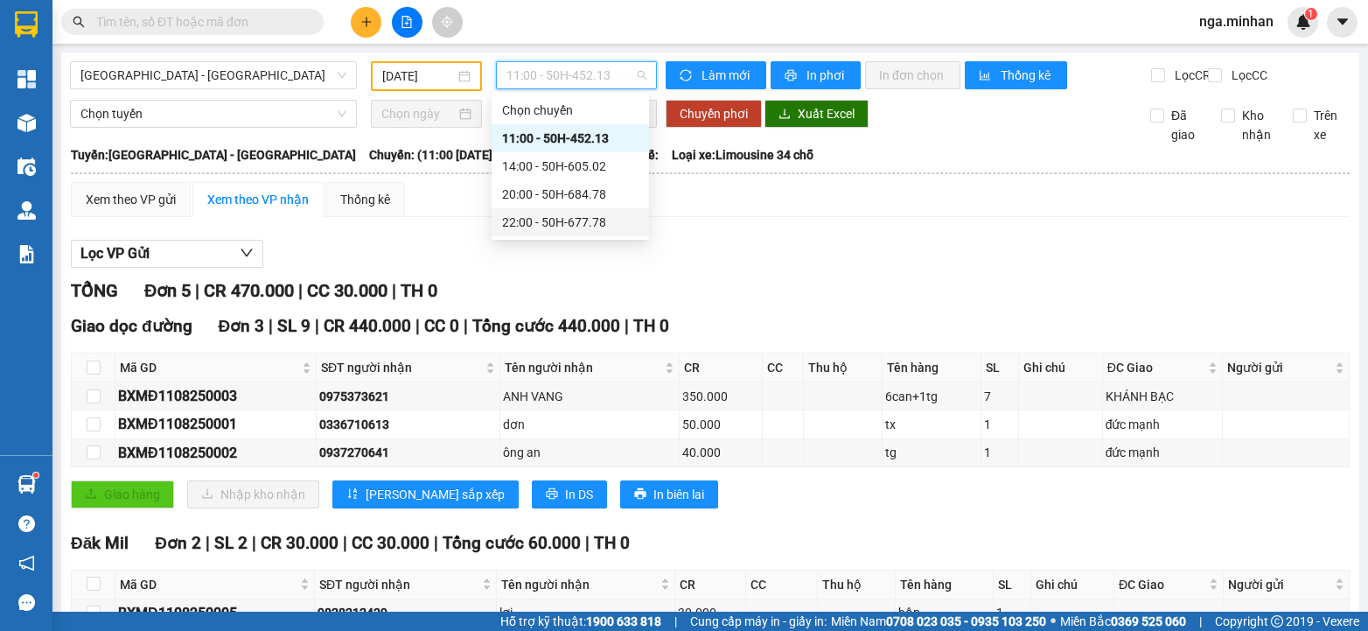
click at [597, 223] on div "22:00 - 50H-677.78" at bounding box center [570, 222] width 136 height 19
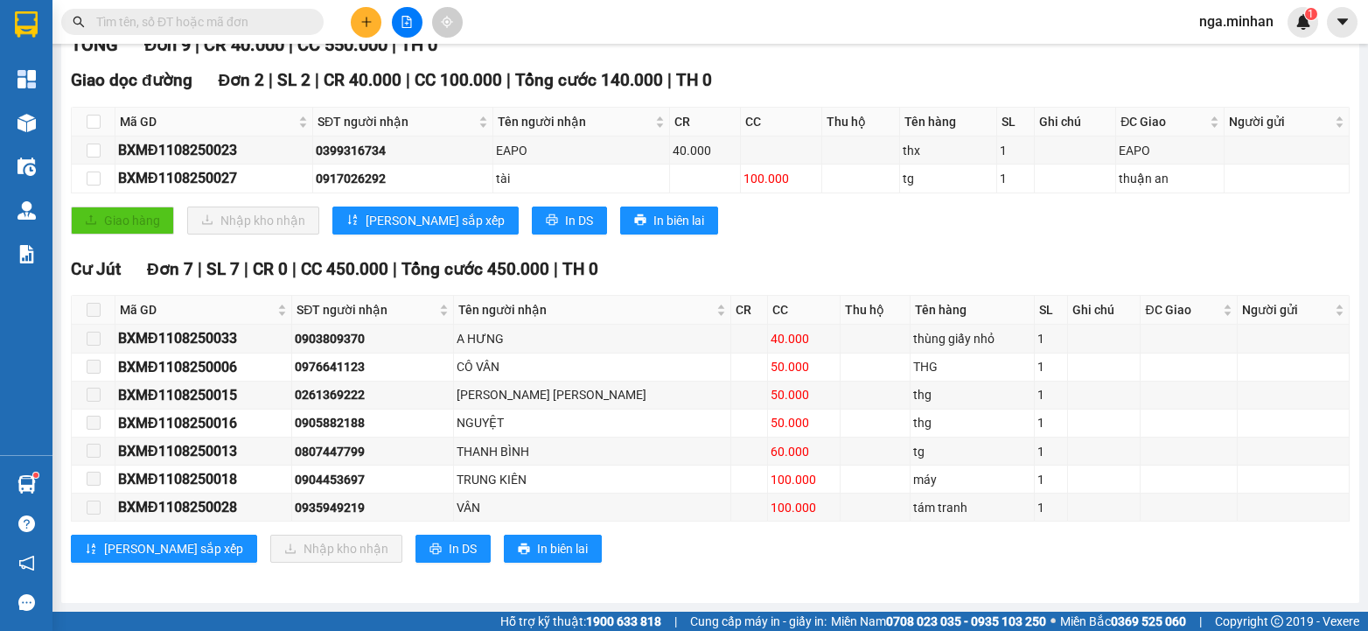
scroll to position [259, 0]
